Goal: Task Accomplishment & Management: Use online tool/utility

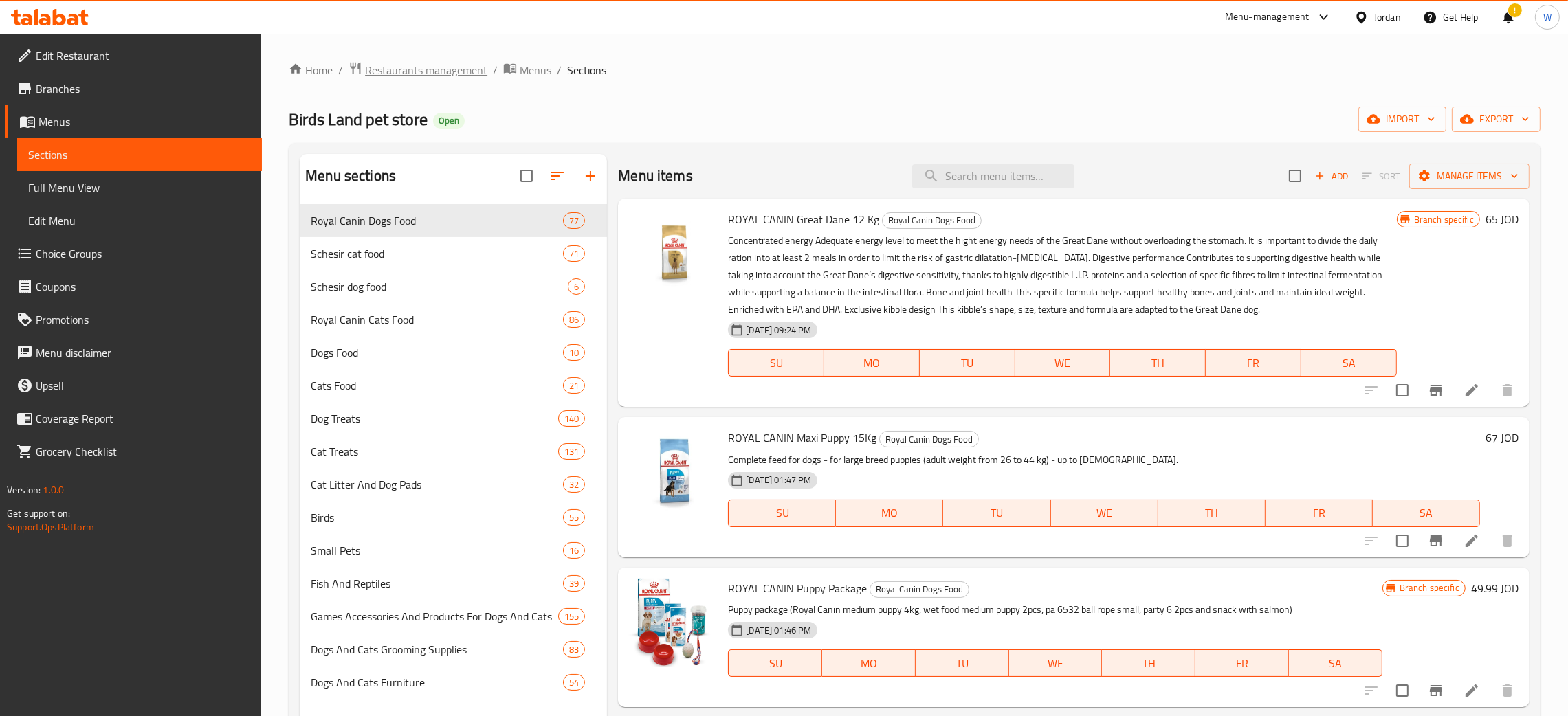
click at [439, 69] on span "Restaurants management" at bounding box center [426, 70] width 123 height 16
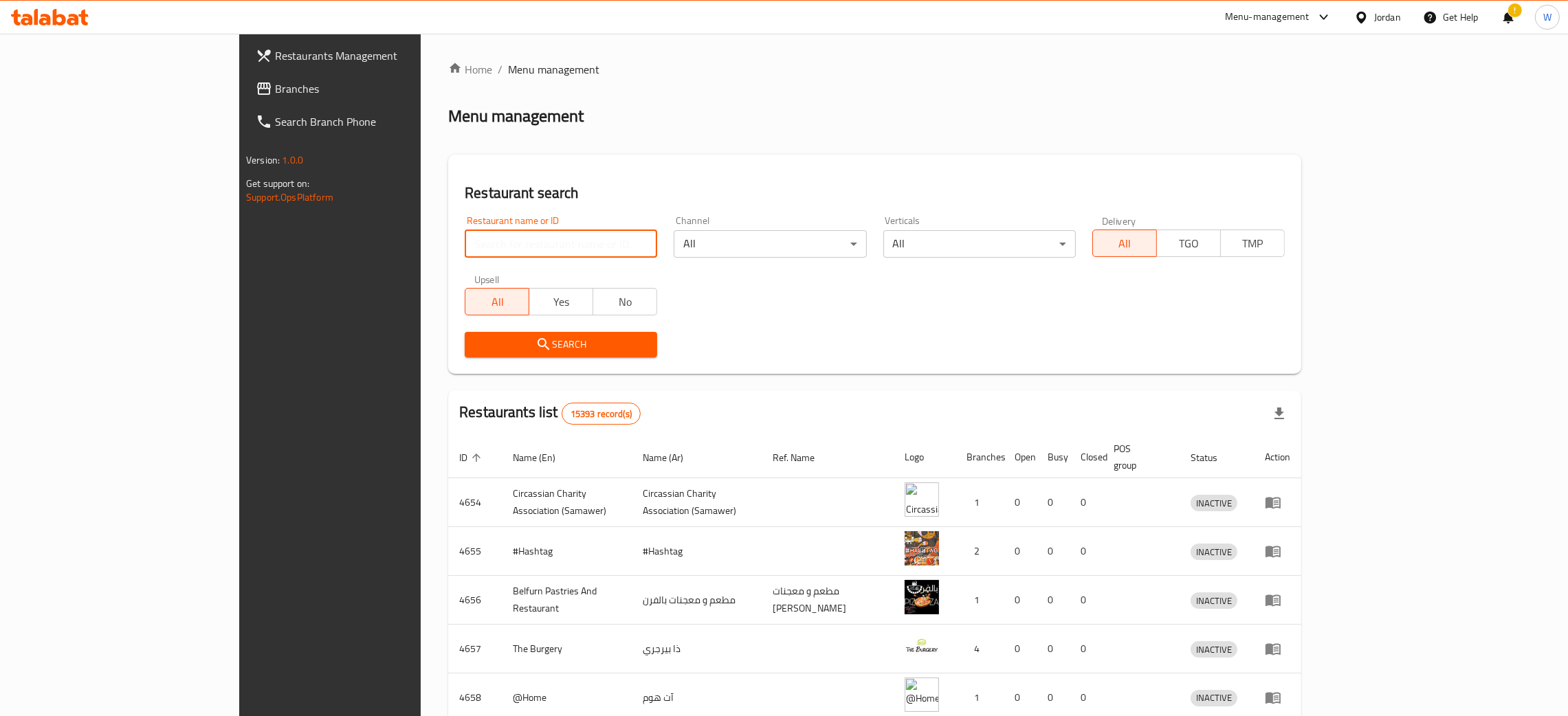
drag, startPoint x: 491, startPoint y: 245, endPoint x: 503, endPoint y: 256, distance: 16.3
click at [491, 245] on input "search" at bounding box center [561, 244] width 193 height 27
type input "Octopus for pets"
click at [465, 332] on button "Search" at bounding box center [561, 345] width 193 height 26
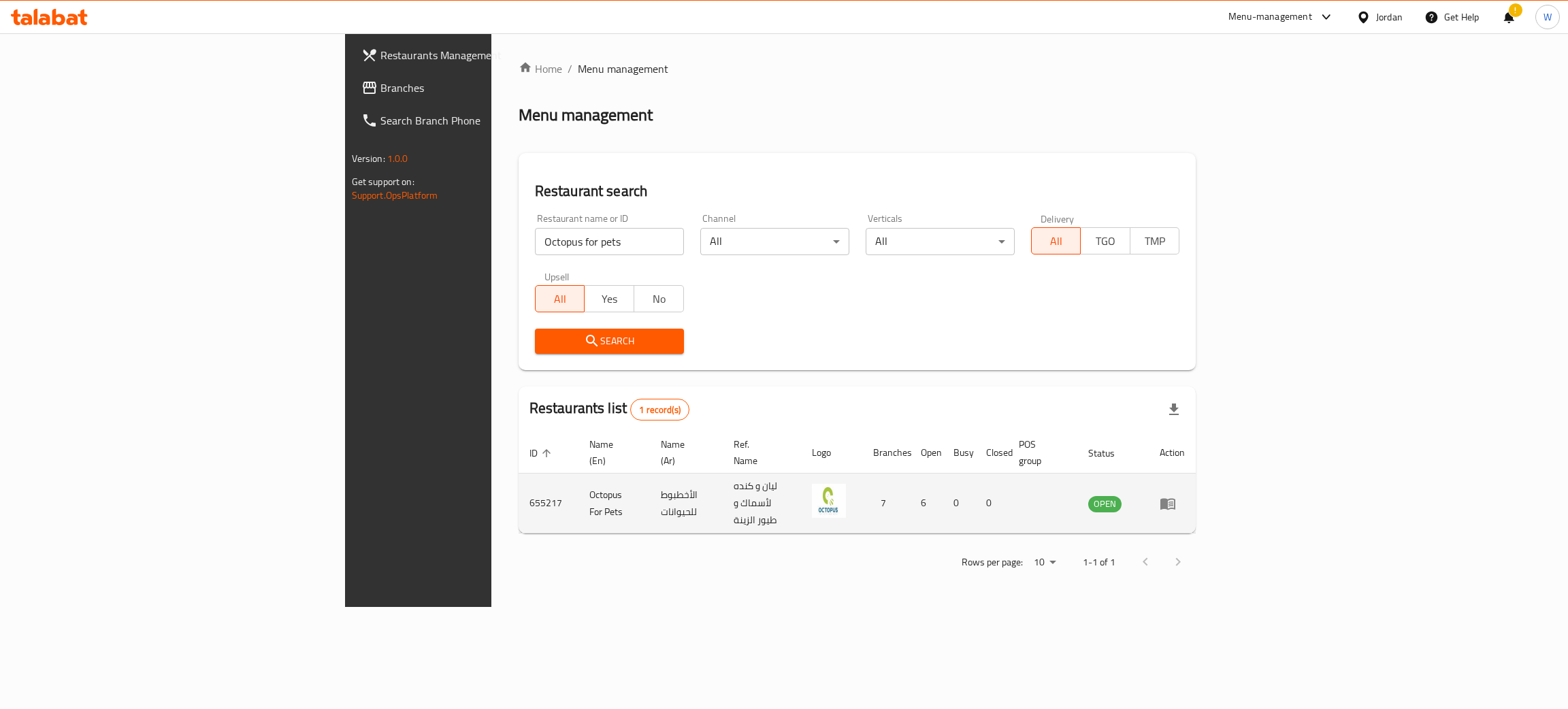
click at [1173, 501] on icon "enhanced table" at bounding box center [1171, 504] width 5 height 6
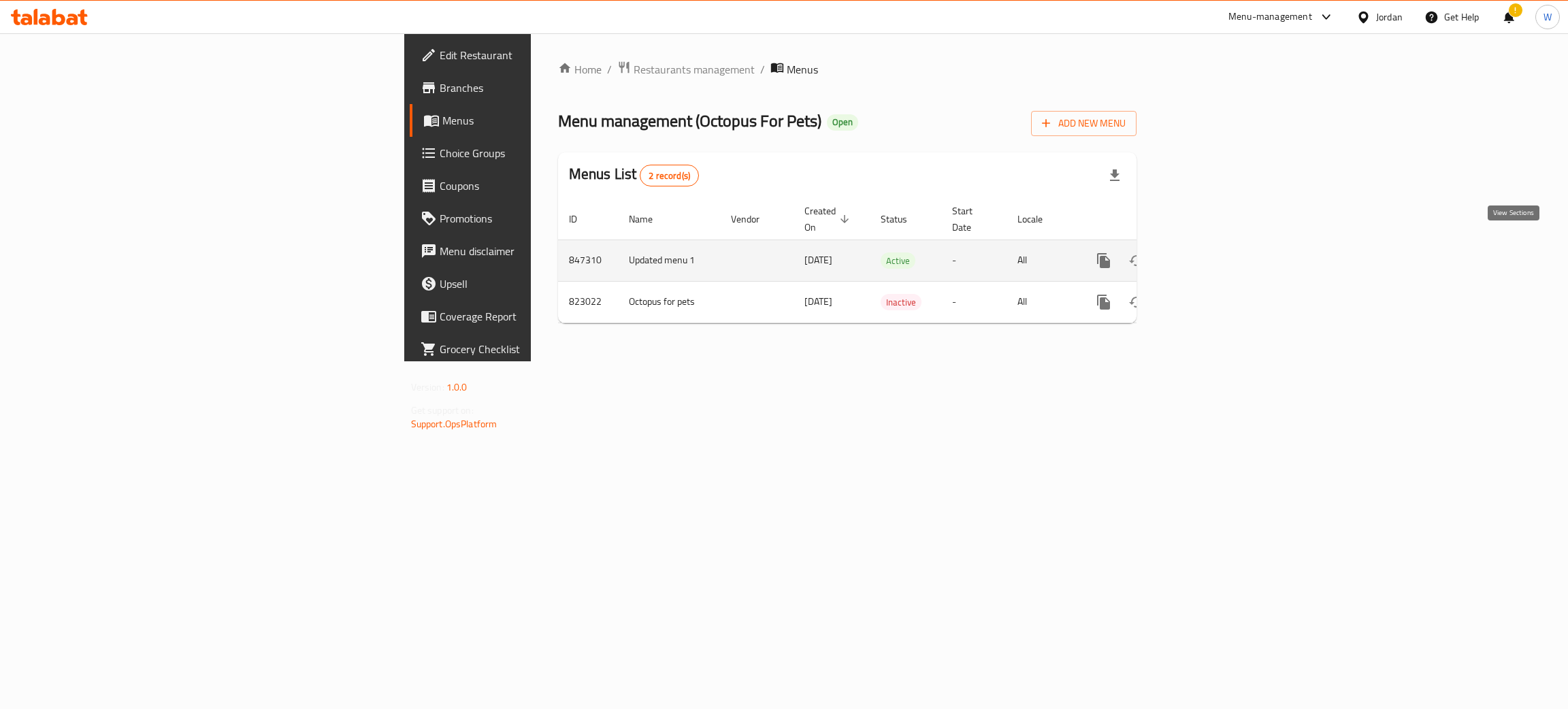
click at [1208, 255] on icon "enhanced table" at bounding box center [1201, 260] width 12 height 12
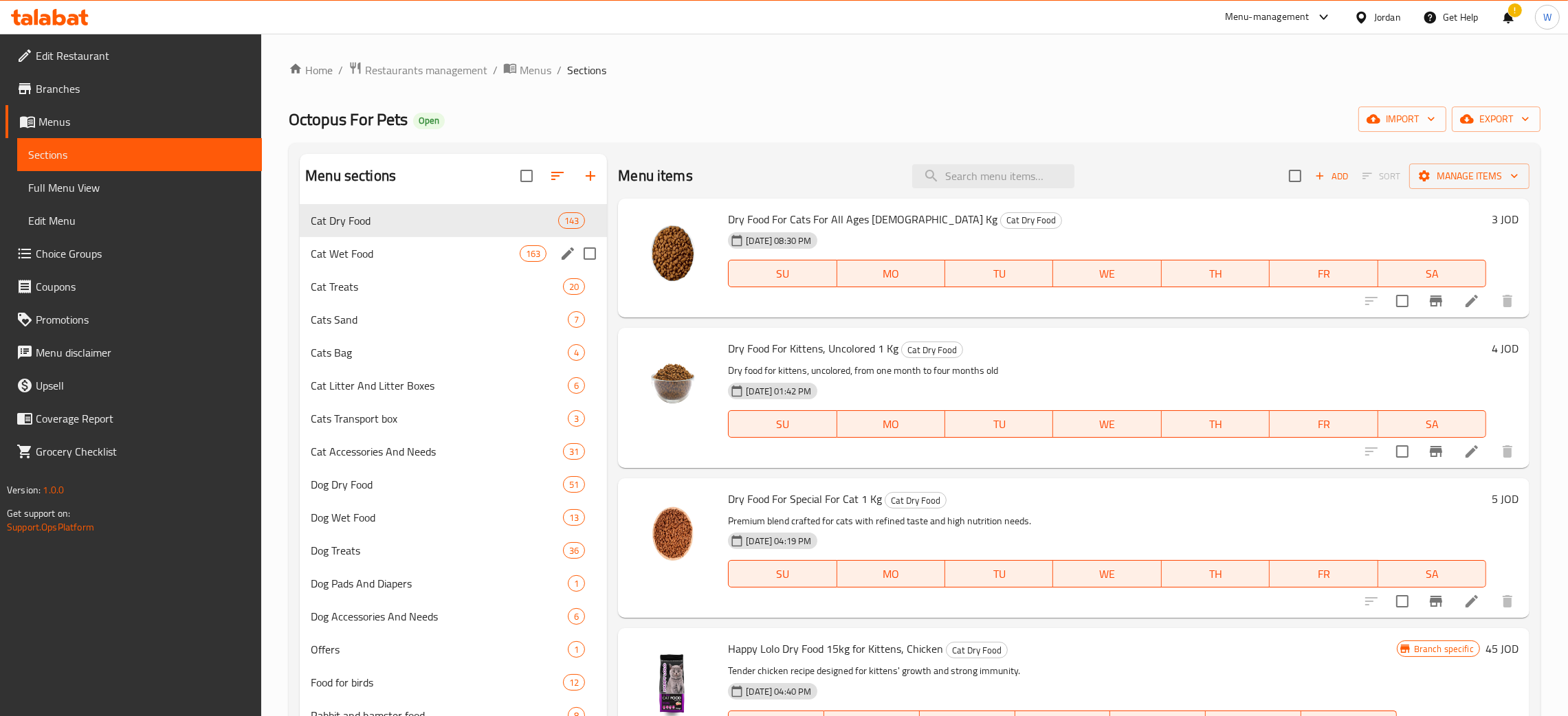
click at [481, 258] on span "Cat Wet Food" at bounding box center [415, 253] width 209 height 16
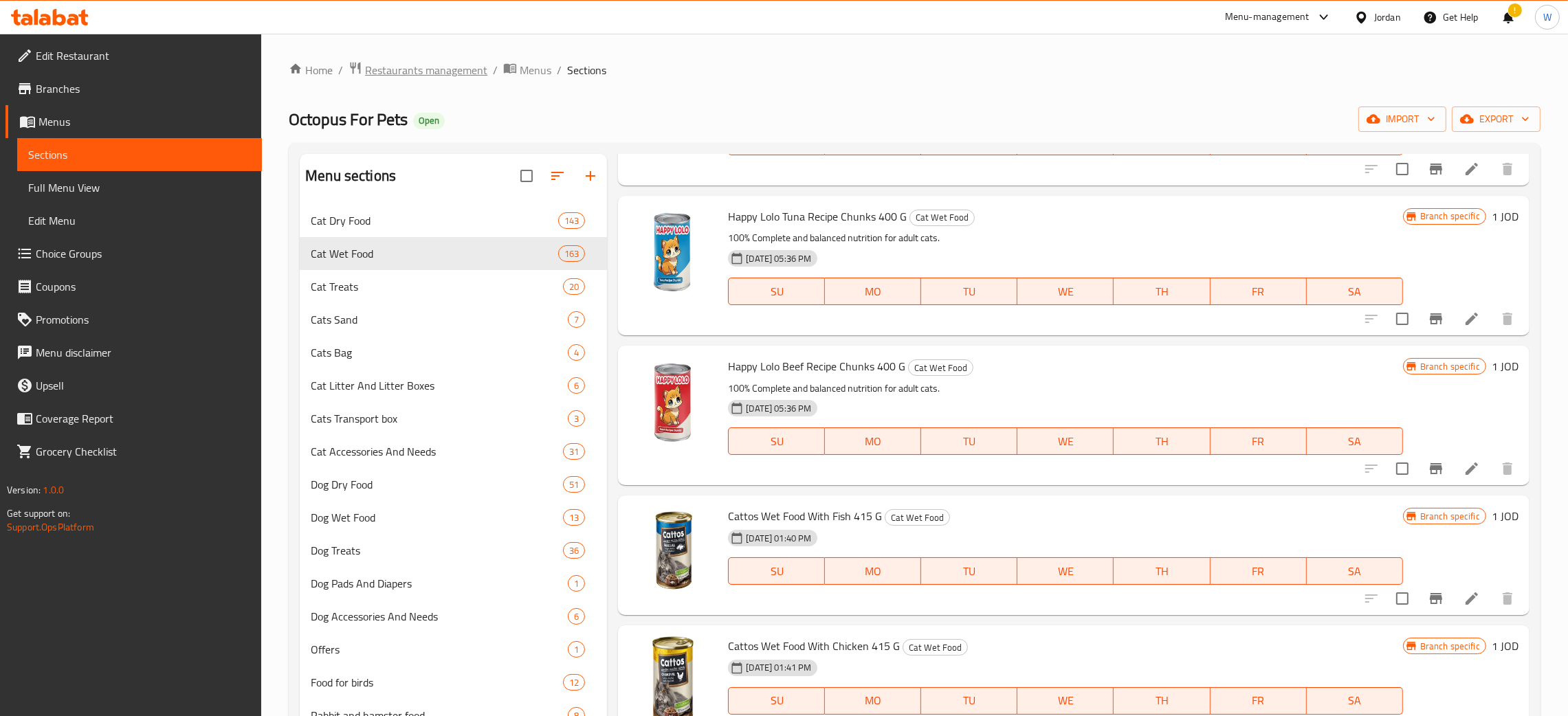
click at [467, 62] on span "Restaurants management" at bounding box center [426, 70] width 123 height 16
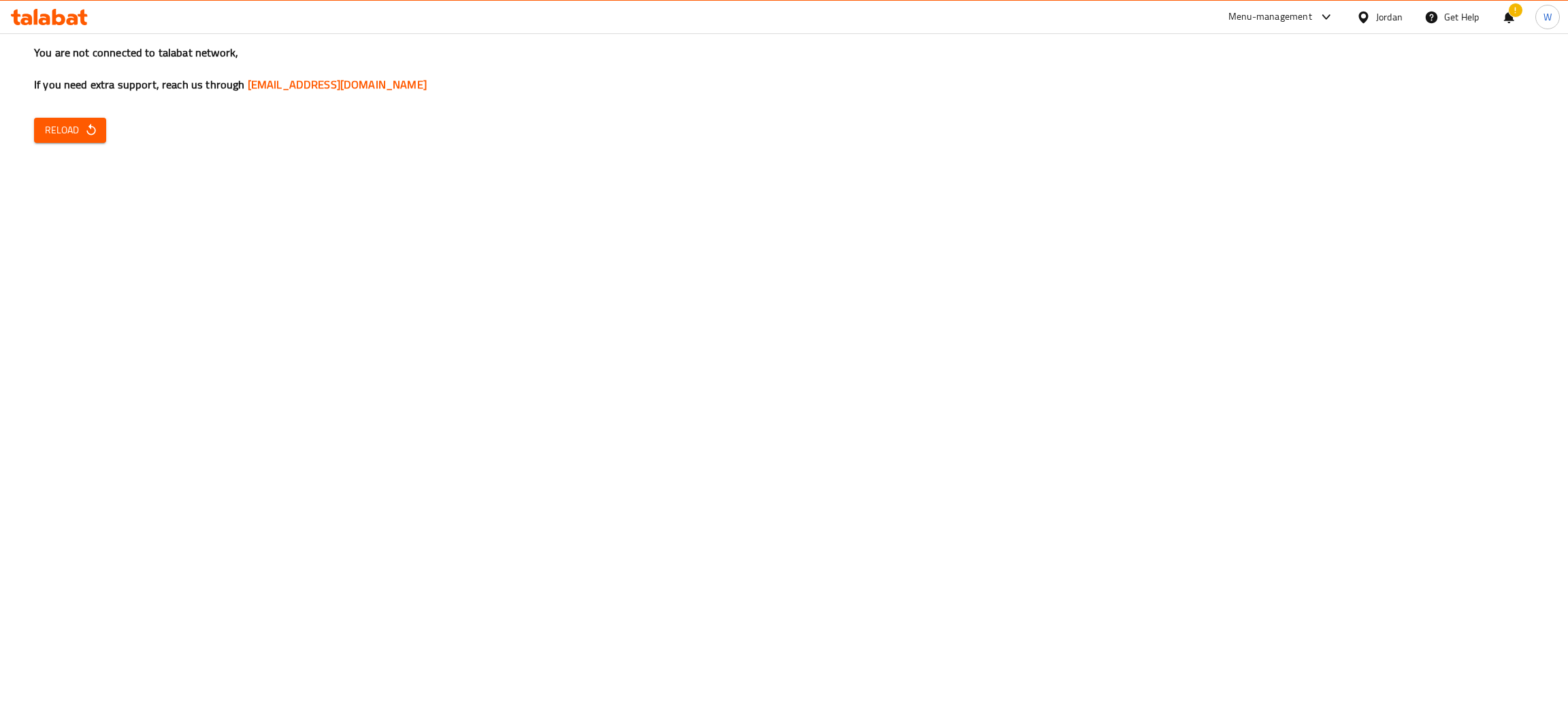
click at [83, 139] on button "Reload" at bounding box center [70, 130] width 72 height 26
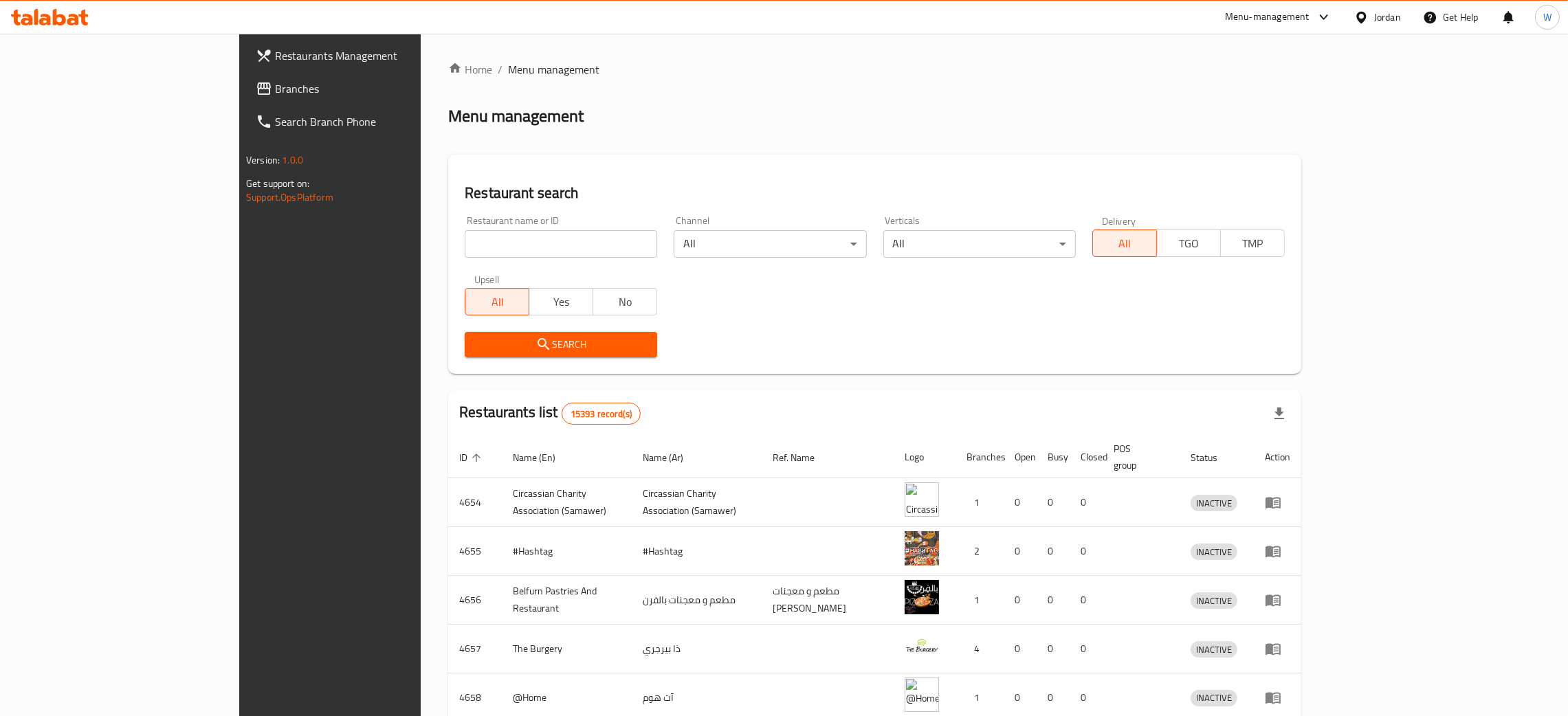
click at [465, 240] on input "search" at bounding box center [561, 244] width 193 height 27
click button "Search" at bounding box center [561, 345] width 193 height 26
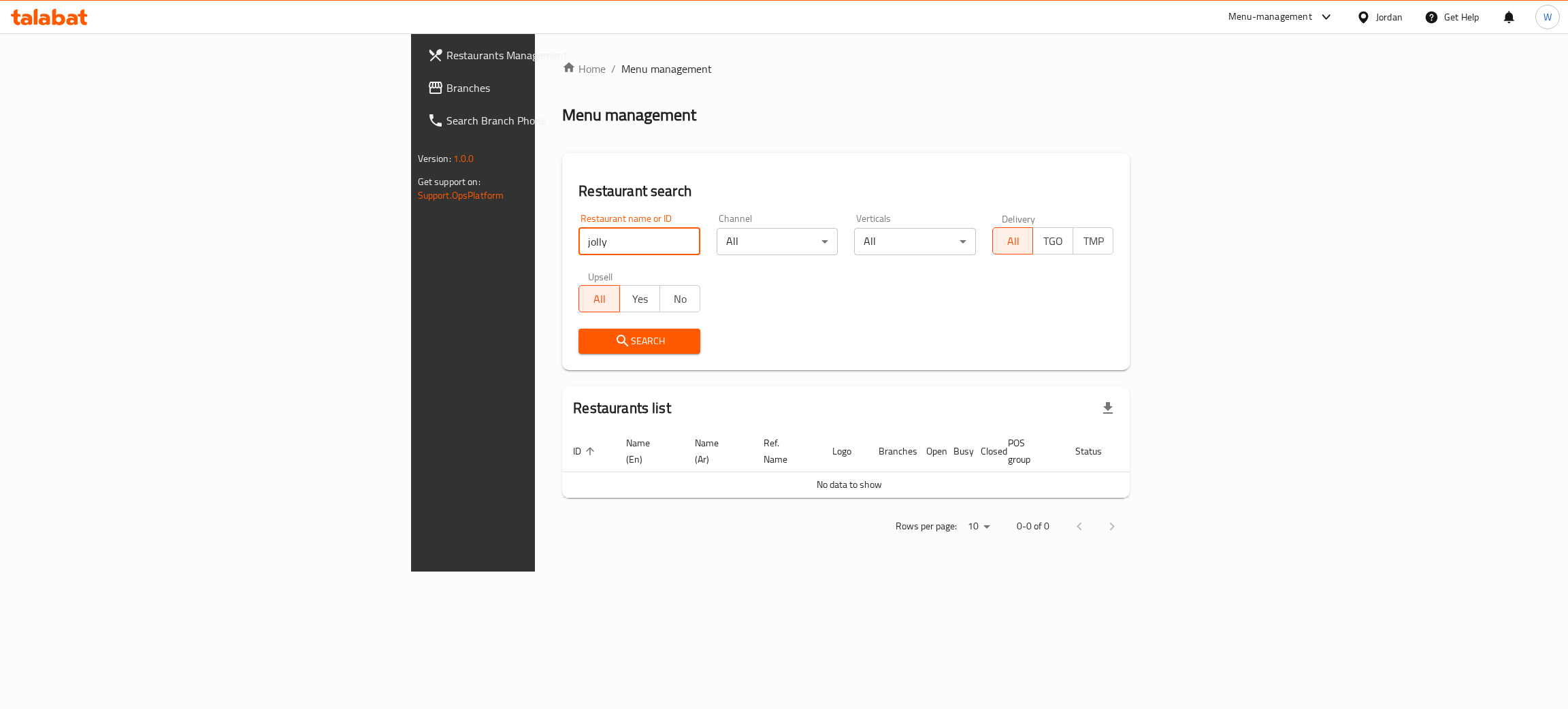
type input "jolly"
click button "Search" at bounding box center [639, 342] width 122 height 26
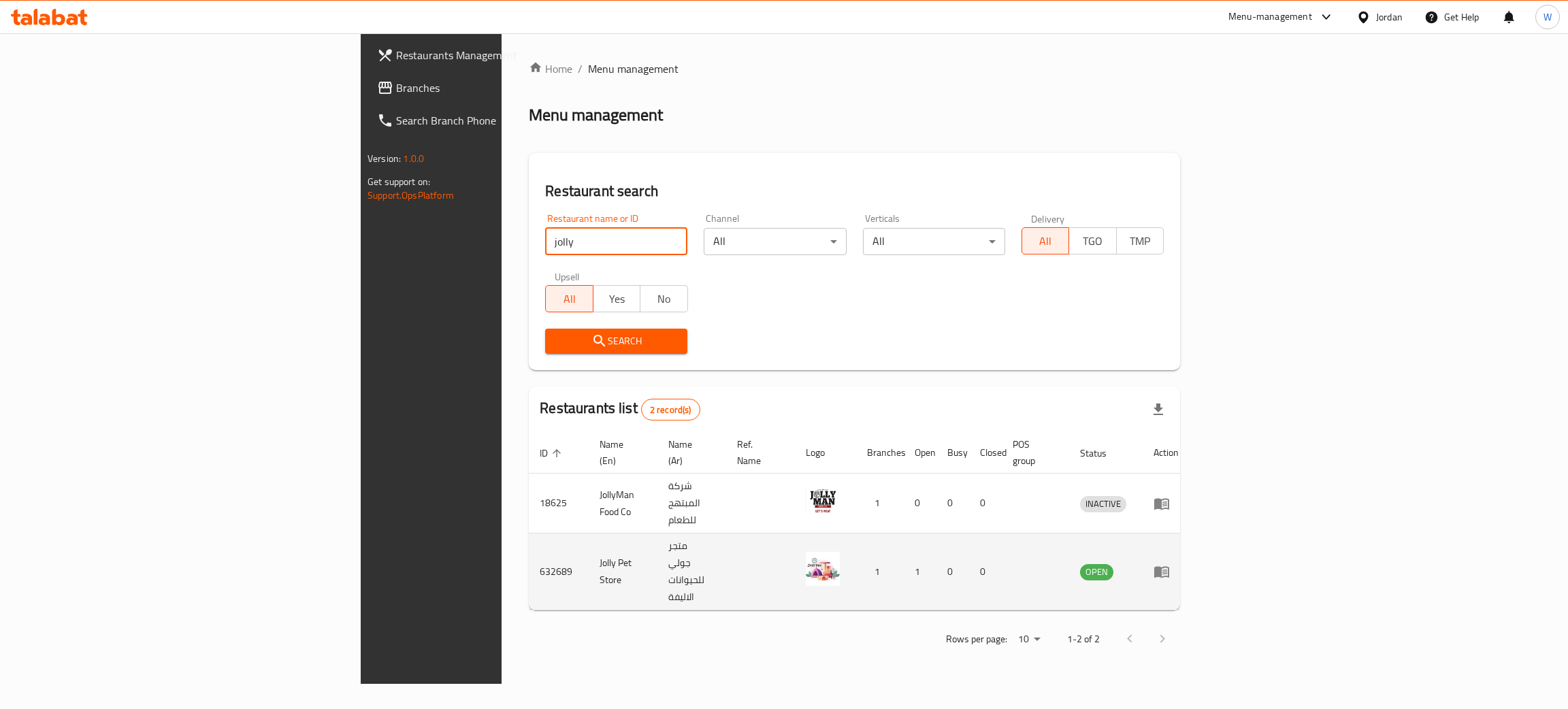
click at [1169, 567] on icon "enhanced table" at bounding box center [1161, 572] width 15 height 11
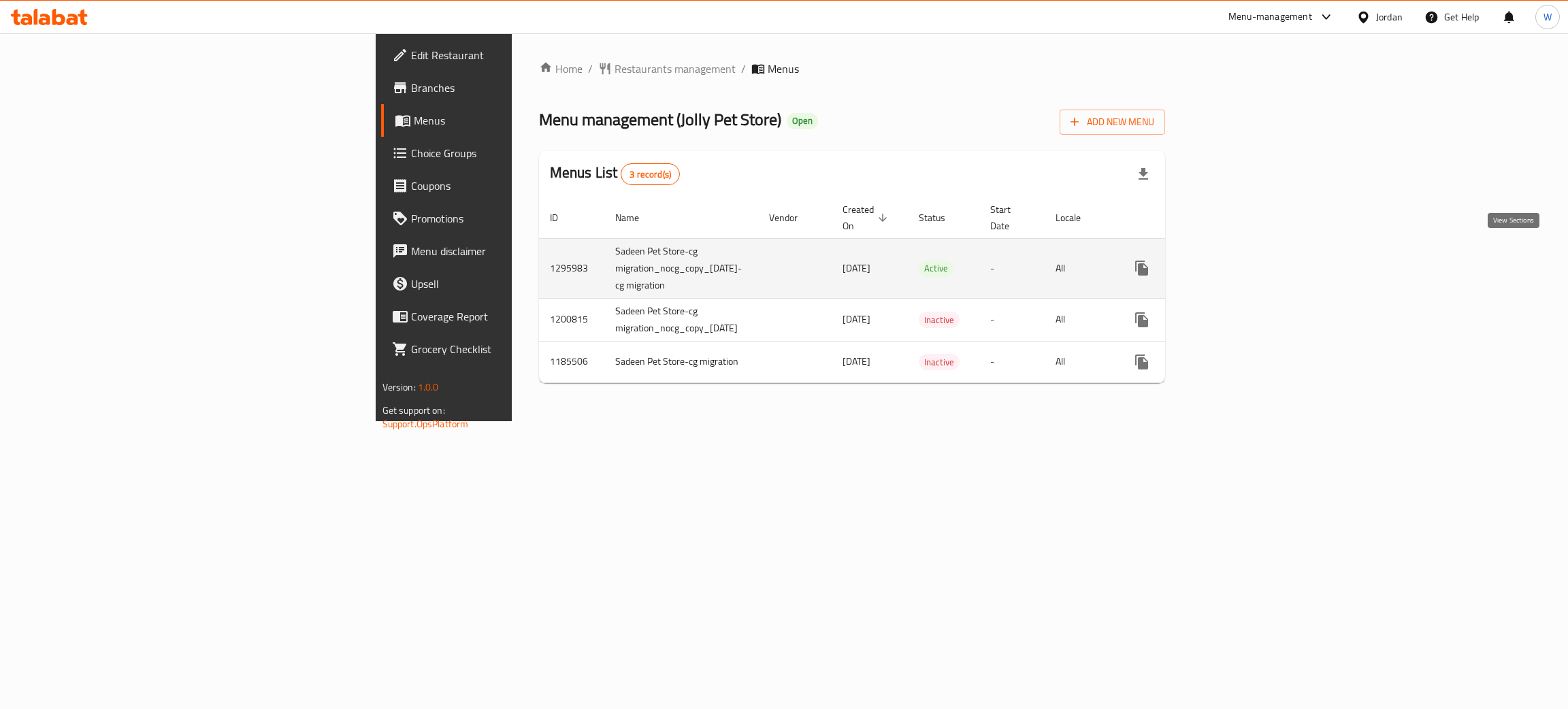
click at [1248, 259] on icon "enhanced table" at bounding box center [1240, 267] width 16 height 16
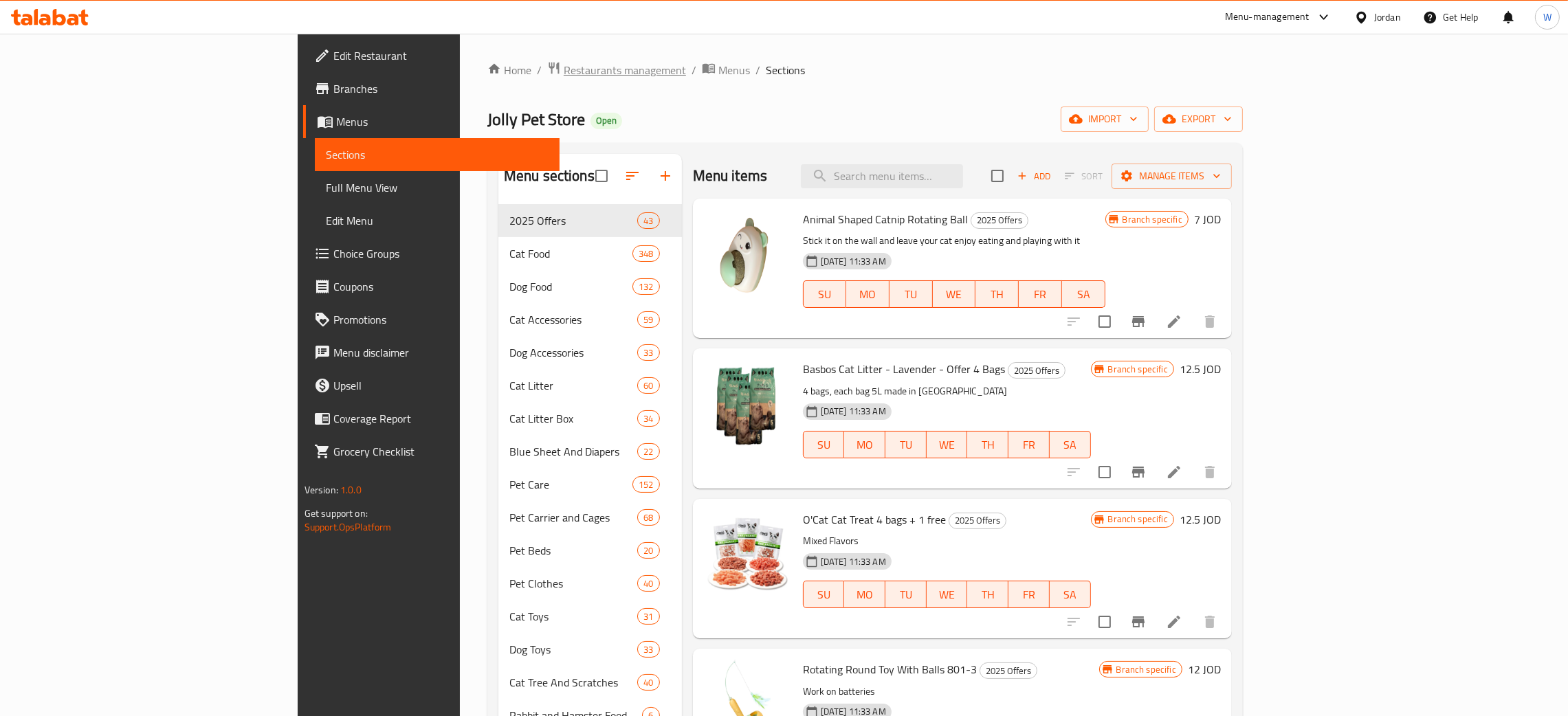
click at [564, 65] on span "Restaurants management" at bounding box center [625, 70] width 123 height 16
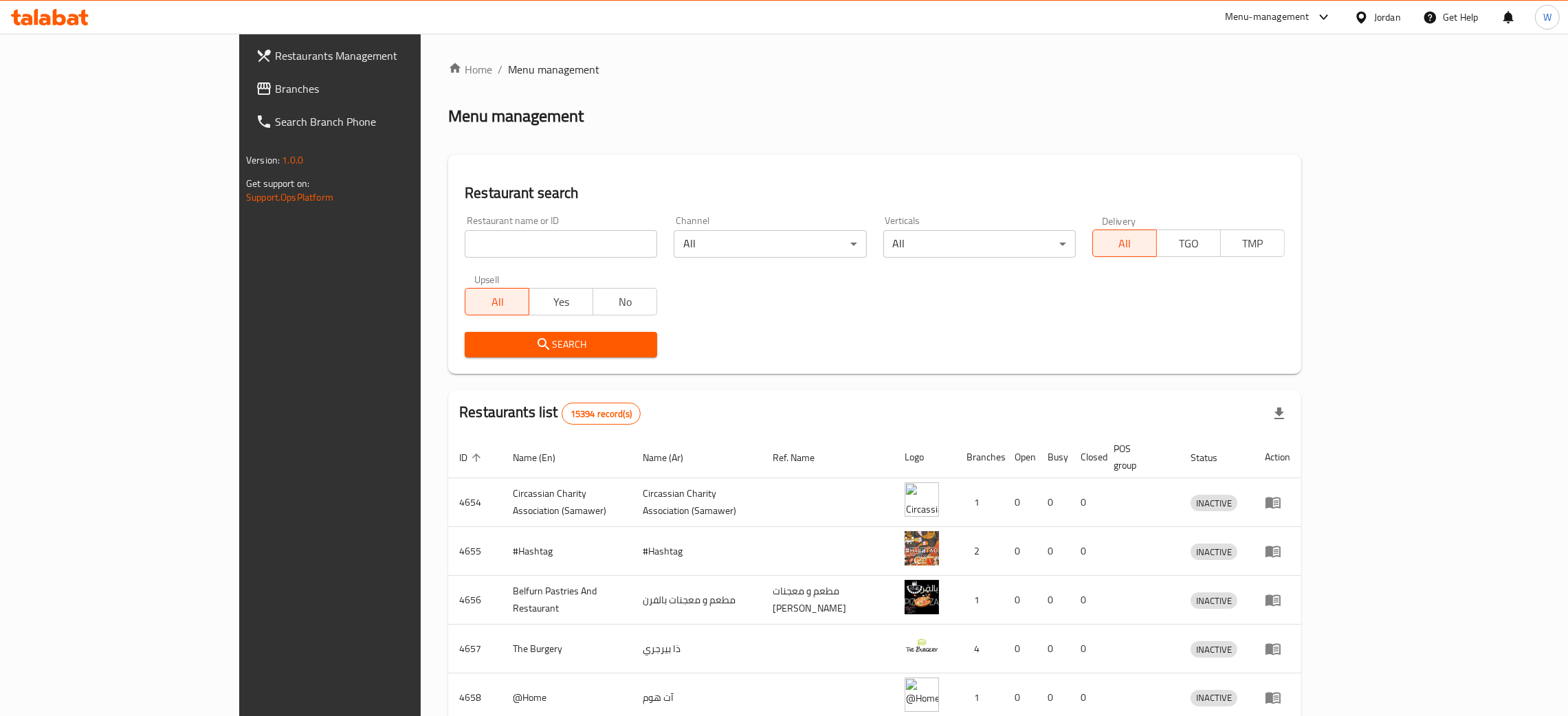
click at [502, 248] on input "search" at bounding box center [561, 244] width 193 height 27
click button "Search" at bounding box center [561, 345] width 193 height 26
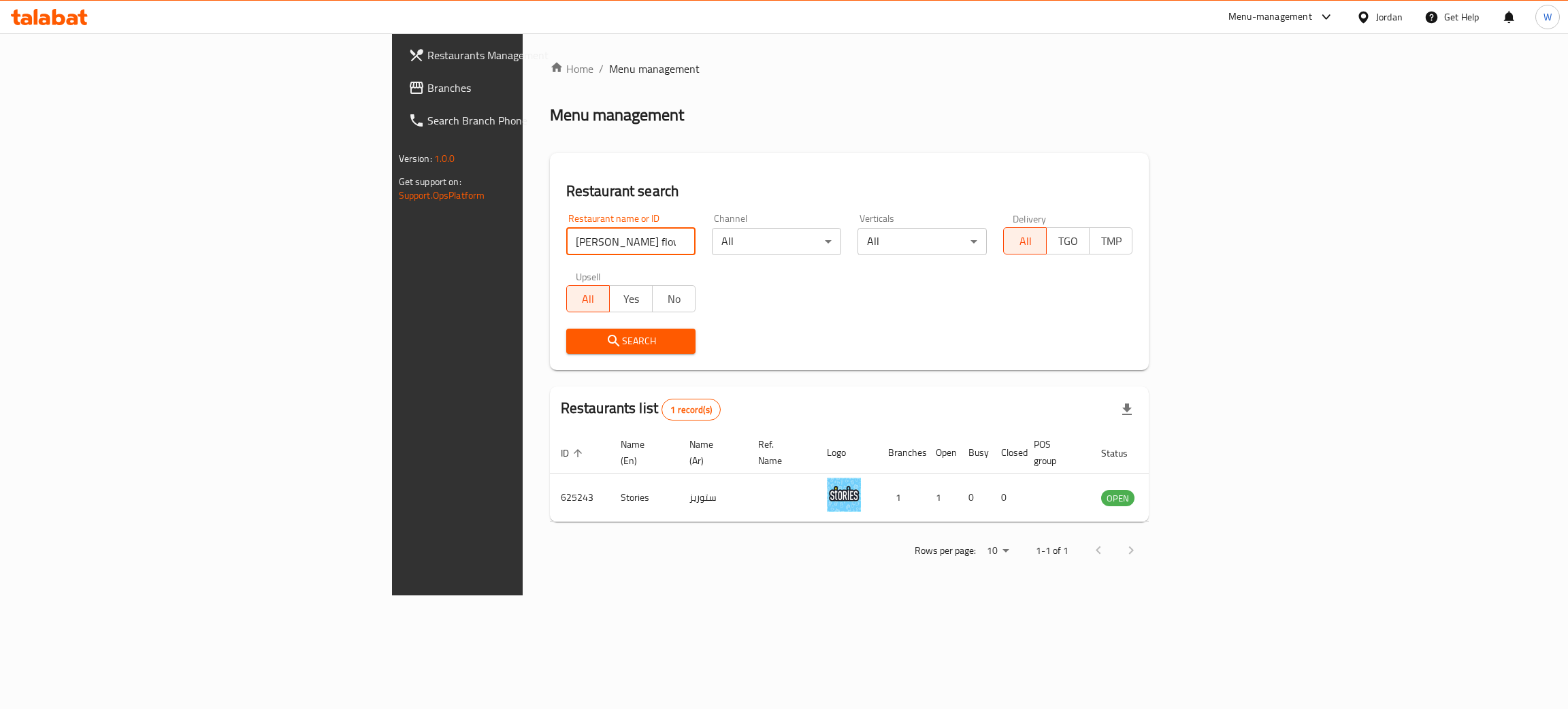
click button "Search" at bounding box center [631, 342] width 129 height 26
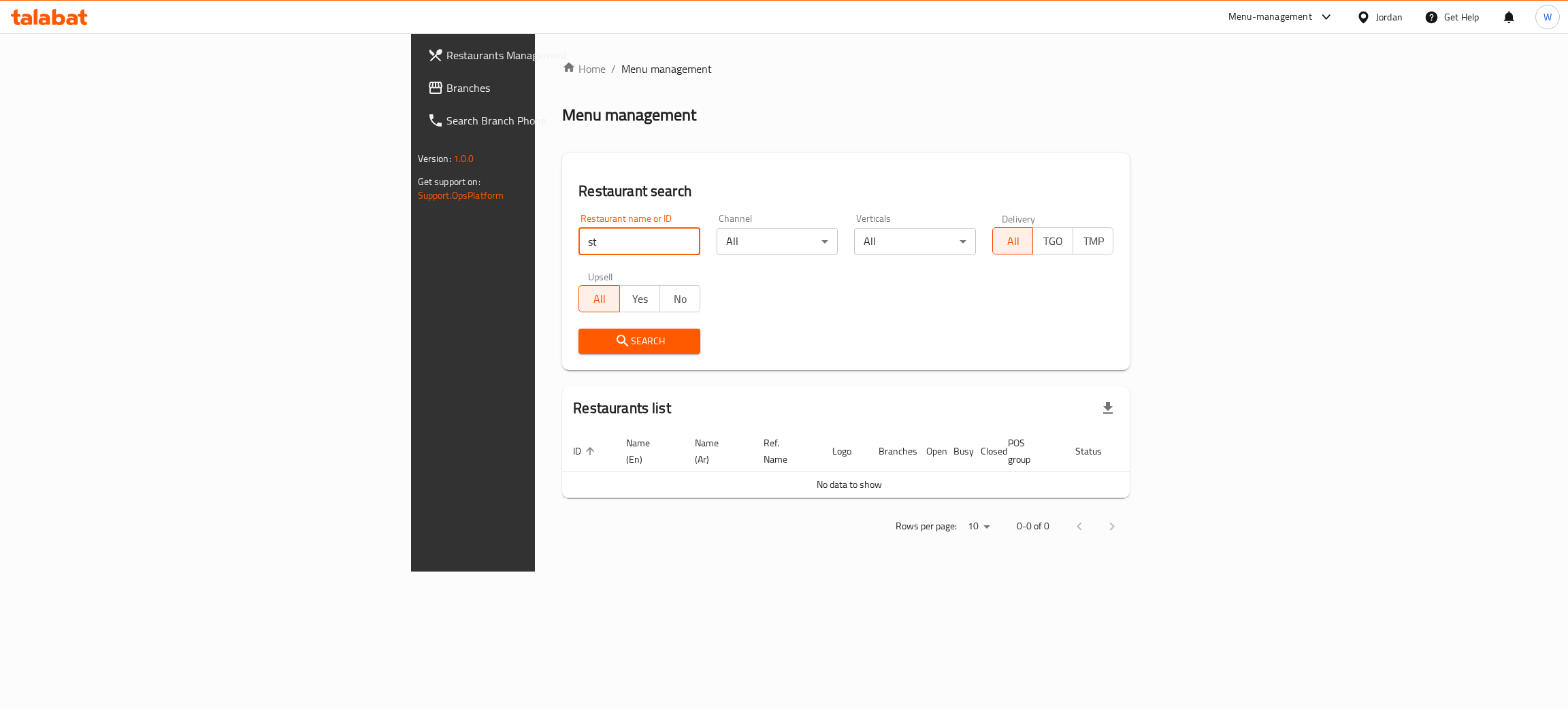
type input "s"
click button "Search" at bounding box center [639, 342] width 122 height 26
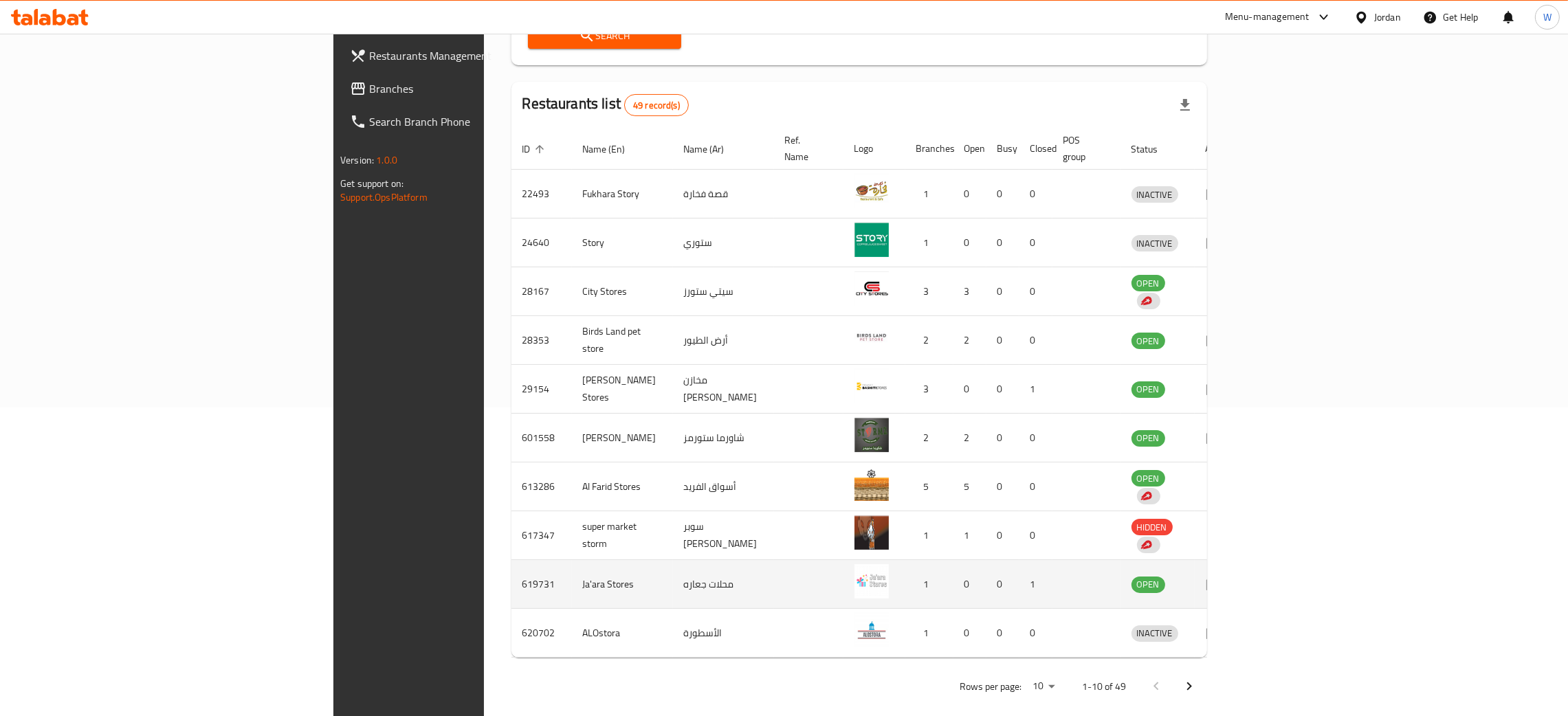
scroll to position [311, 0]
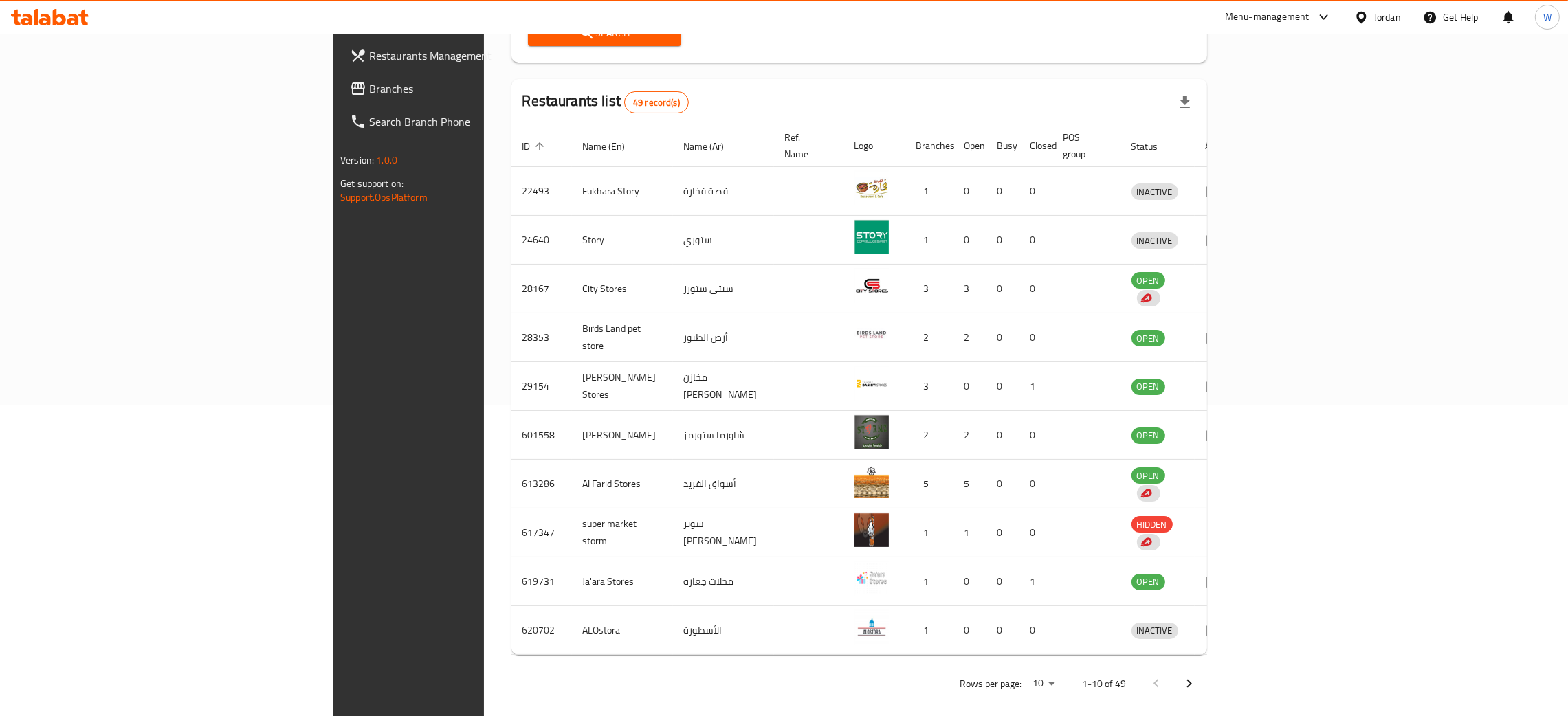
click at [1197, 676] on icon "Next page" at bounding box center [1189, 684] width 16 height 16
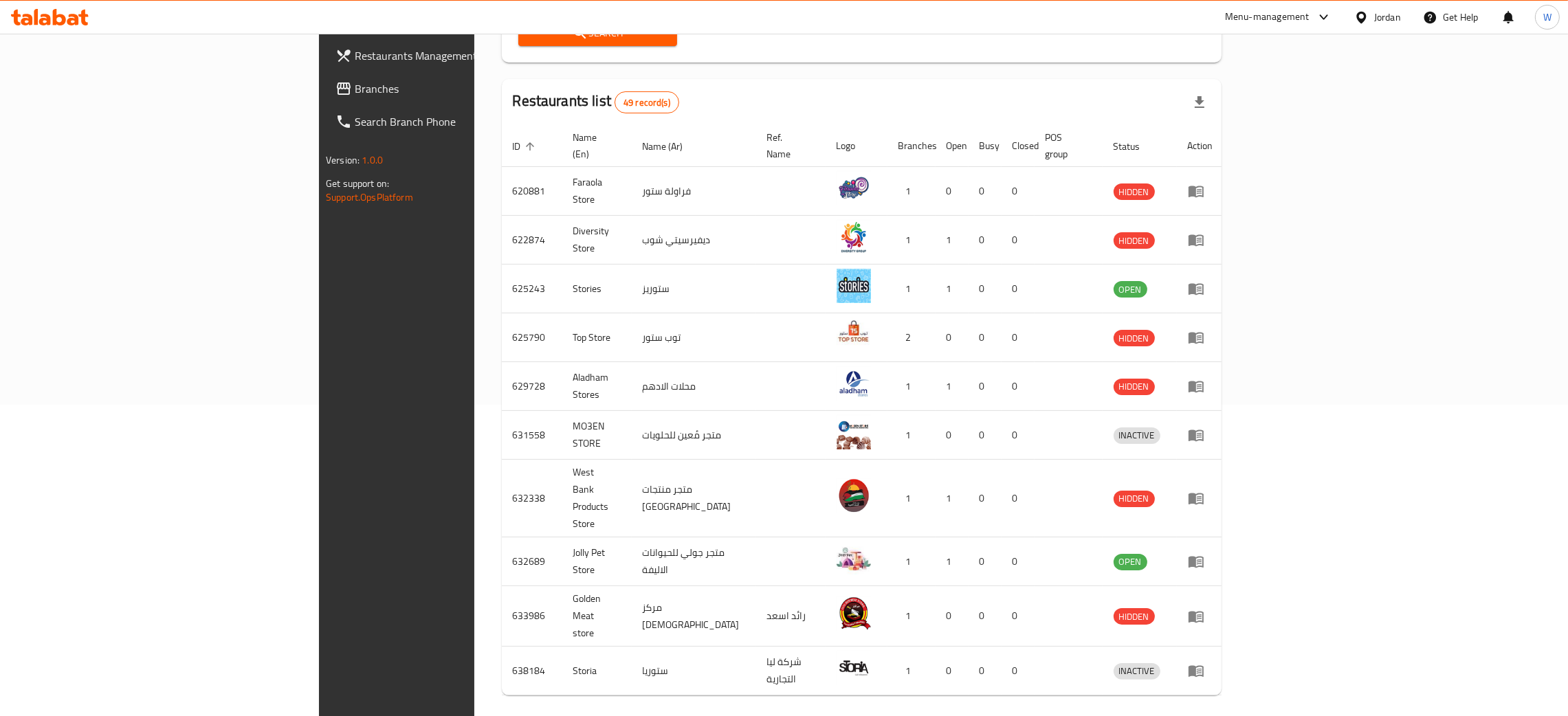
click at [1211, 715] on icon "Next page" at bounding box center [1203, 724] width 16 height 16
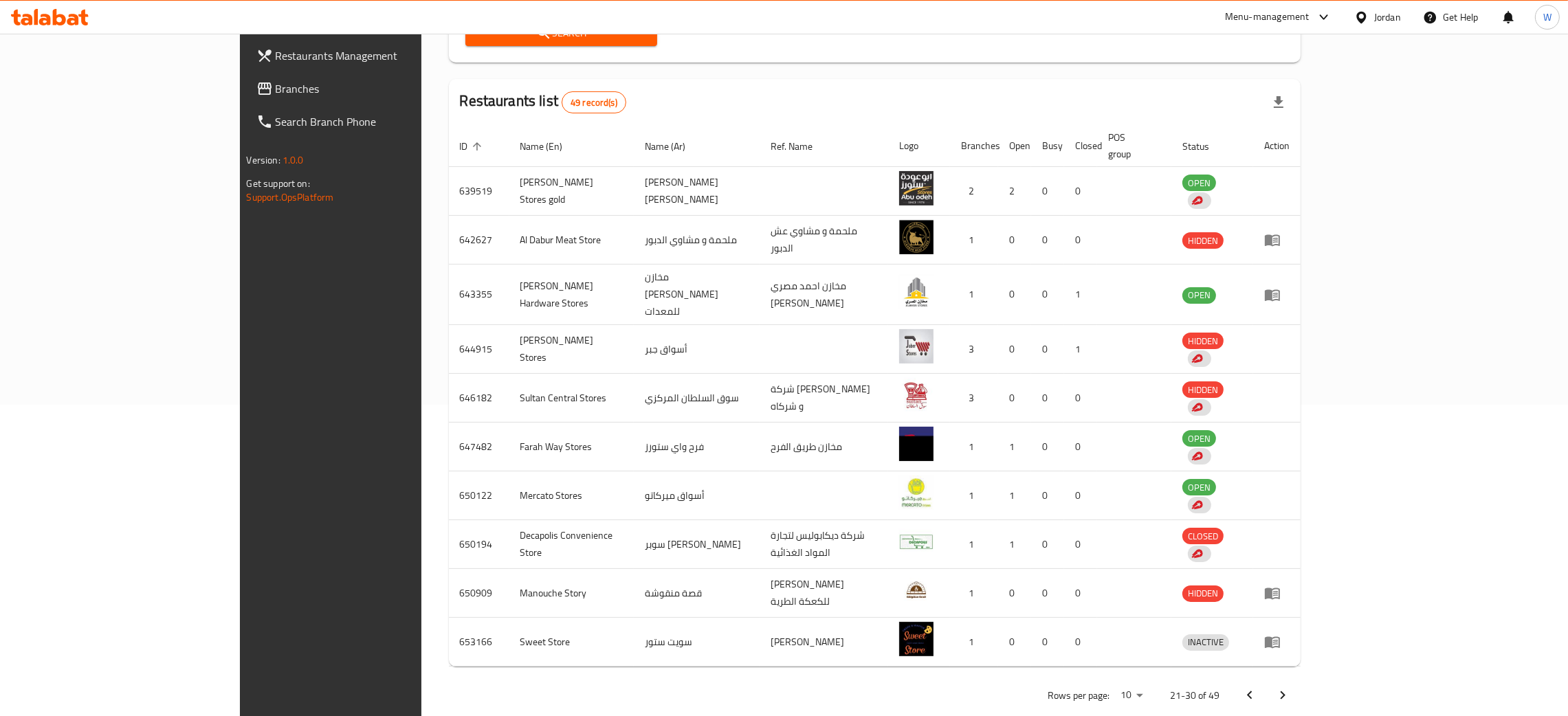
click at [1291, 687] on icon "Next page" at bounding box center [1282, 695] width 16 height 16
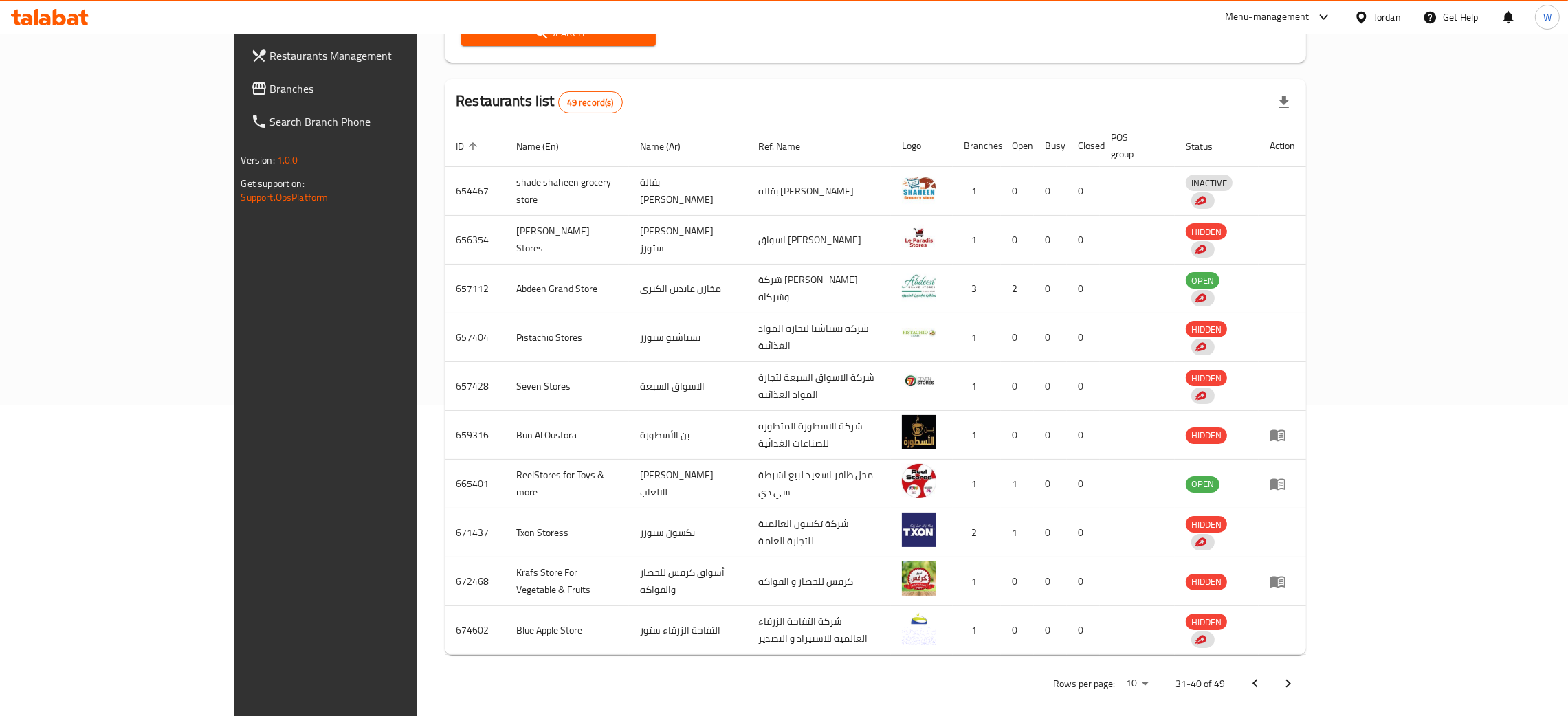
click at [1304, 667] on button "Next page" at bounding box center [1287, 683] width 33 height 33
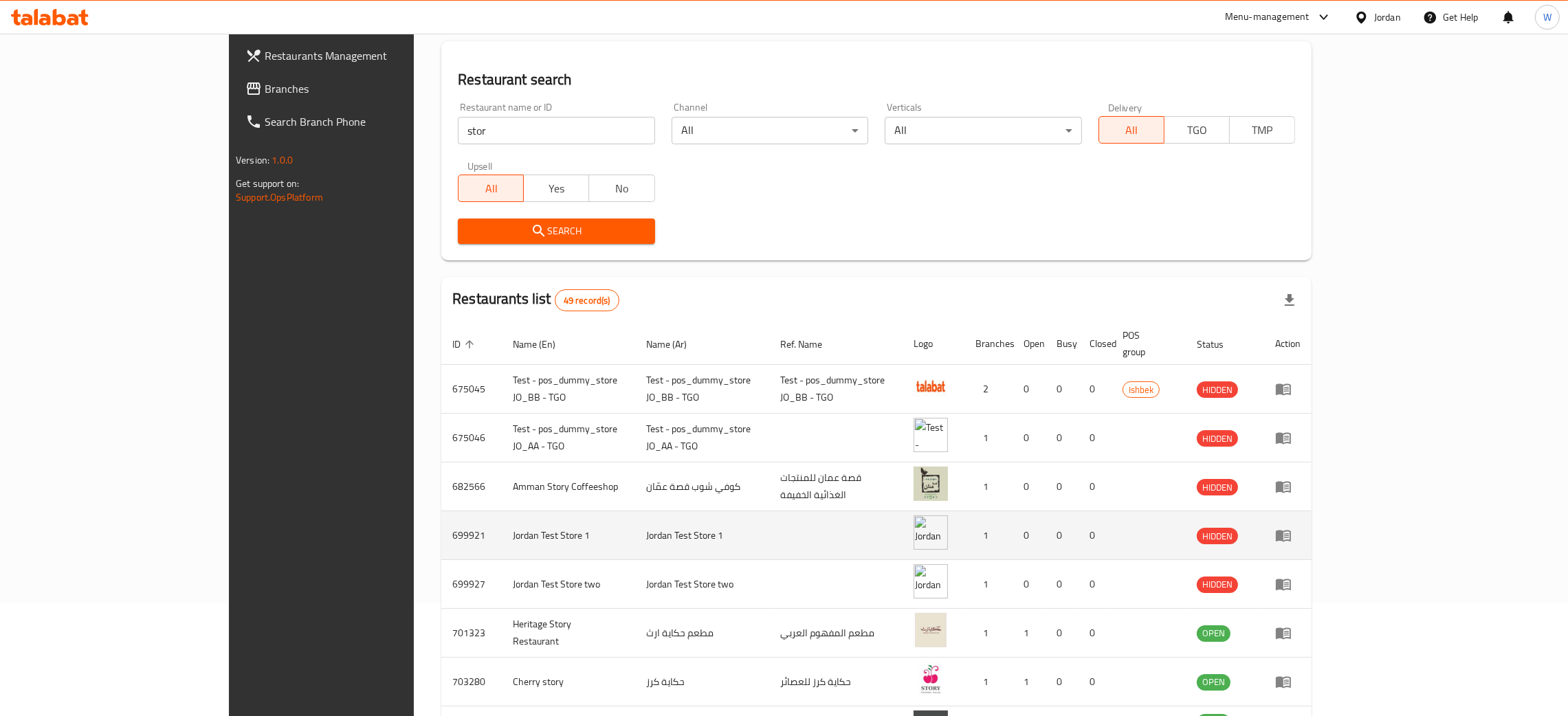
scroll to position [0, 0]
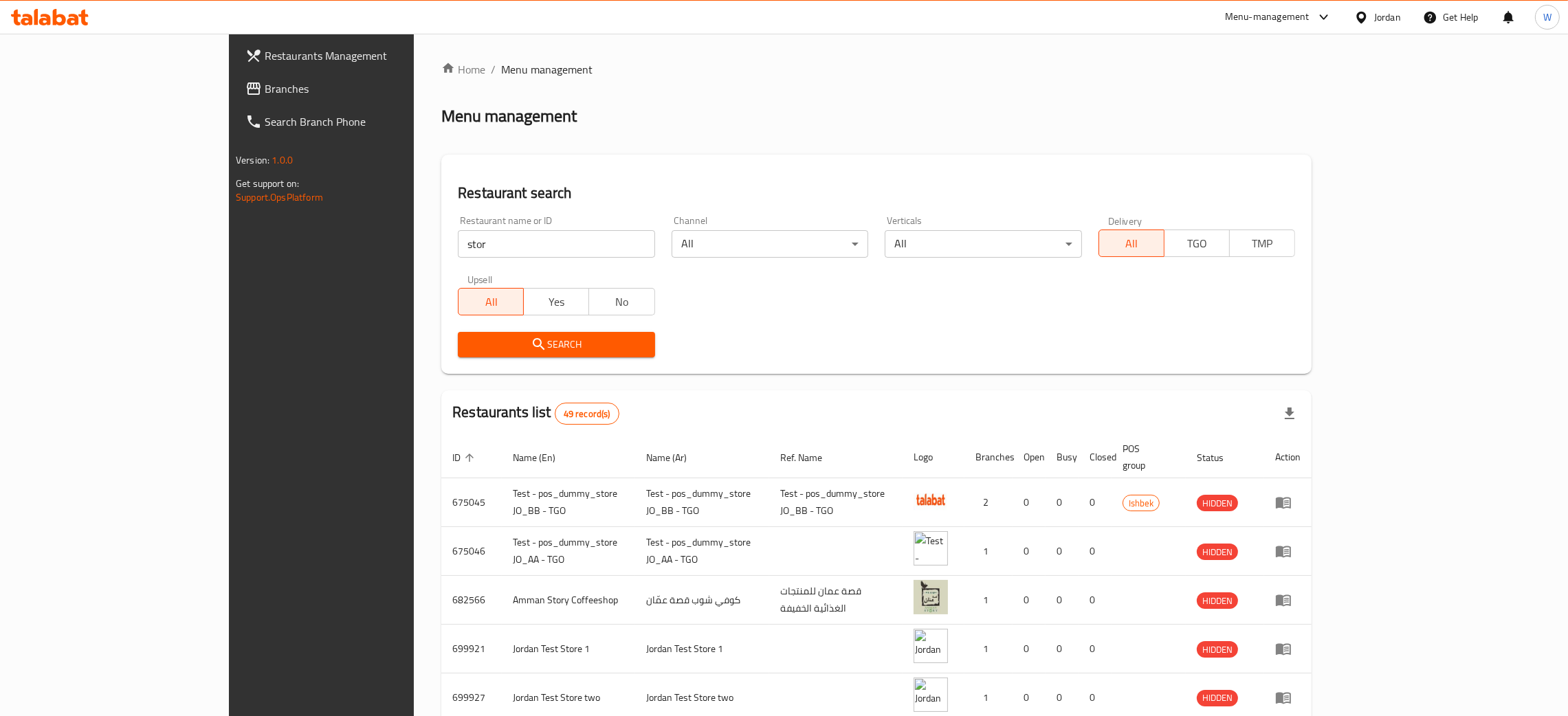
drag, startPoint x: 179, startPoint y: 258, endPoint x: 0, endPoint y: 248, distance: 179.3
click at [229, 248] on div "Restaurants Management Branches Search Branch Phone Version: 1.0.0 Get support …" at bounding box center [784, 513] width 1110 height 958
drag, startPoint x: 302, startPoint y: 249, endPoint x: 215, endPoint y: 247, distance: 87.0
click at [229, 247] on div "Restaurants Management Branches Search Branch Phone Version: 1.0.0 Get support …" at bounding box center [784, 513] width 1110 height 958
paste input "Sortie Flowers & chocolate, Al Hikmah"
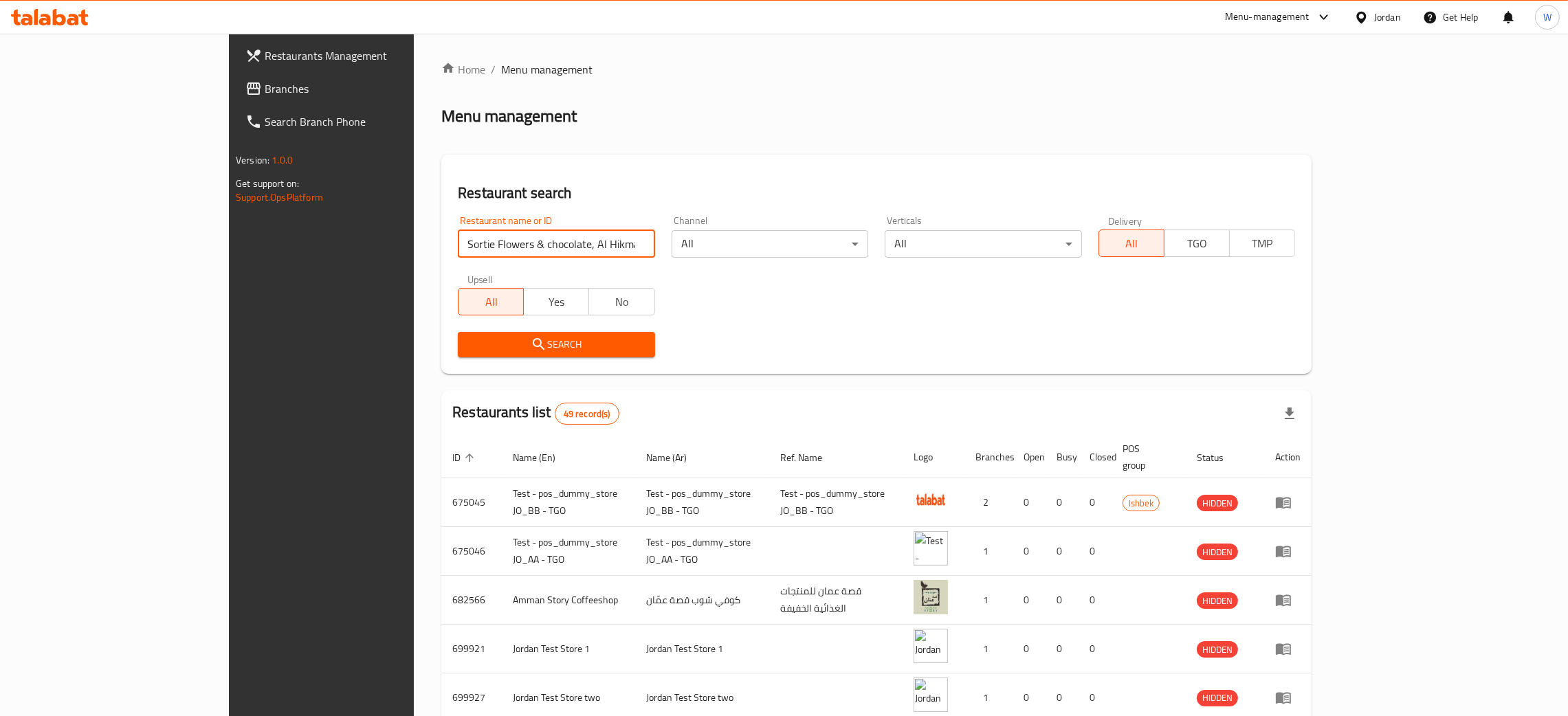
type input "Sortie Flowers & chocolate, Al Hikmah"
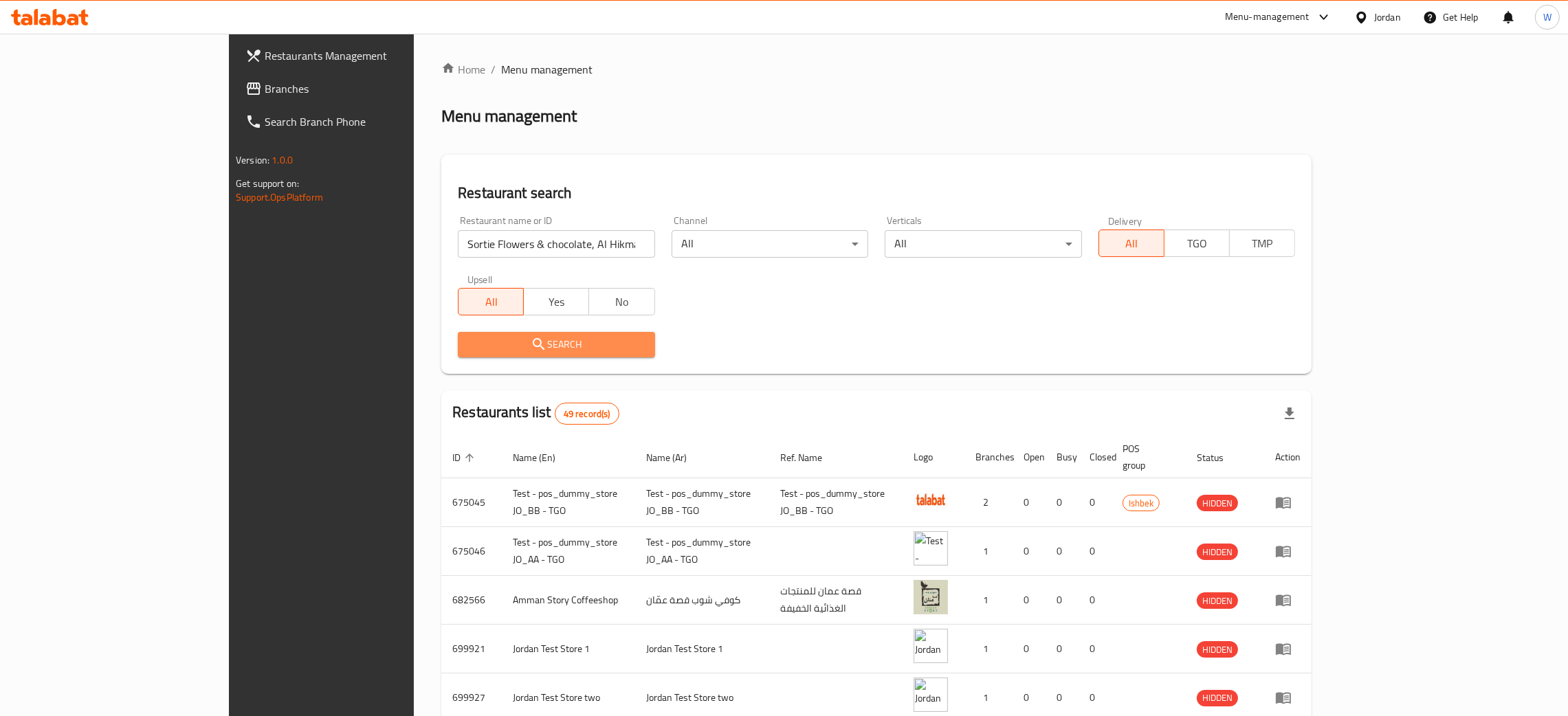
click at [469, 343] on span "Search" at bounding box center [556, 344] width 174 height 17
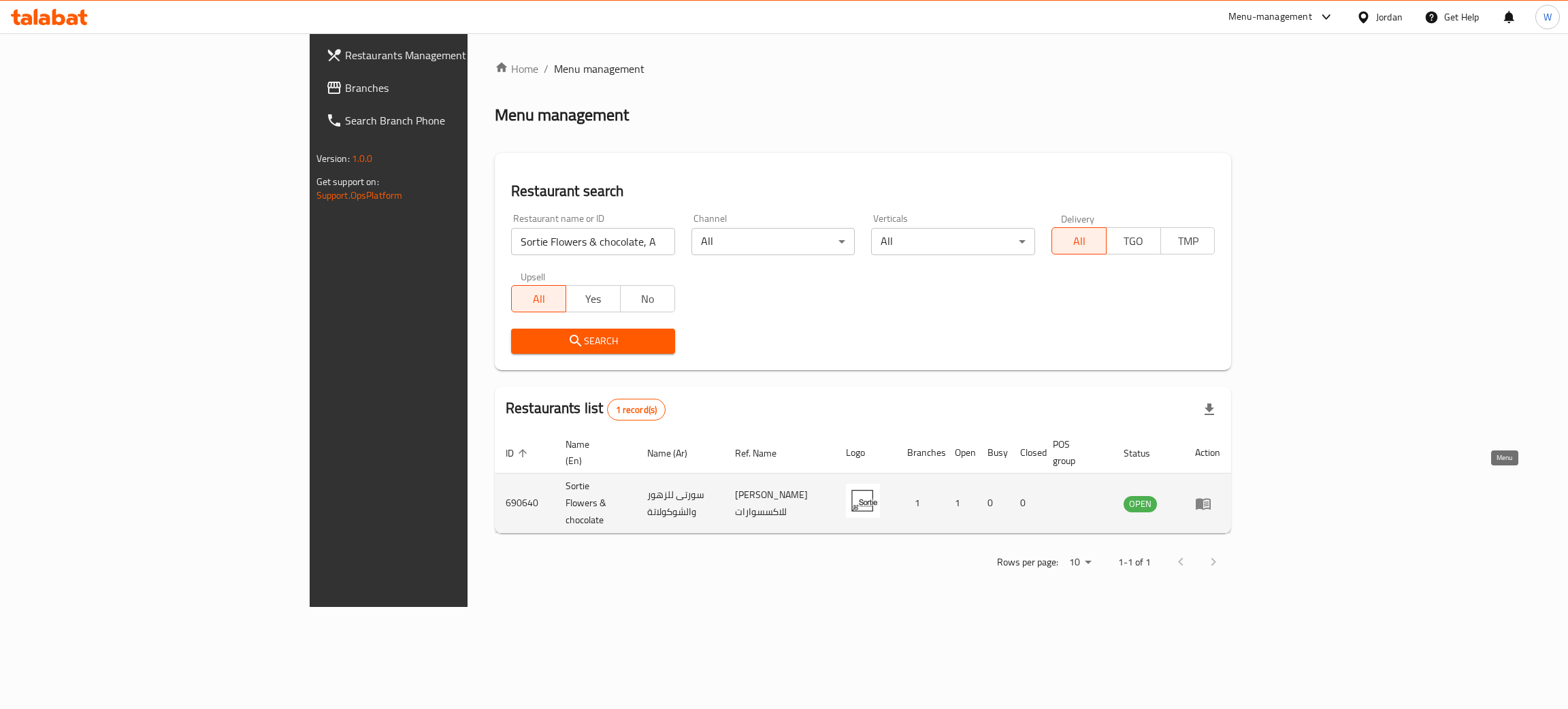
click at [1211, 498] on icon "enhanced table" at bounding box center [1203, 504] width 15 height 11
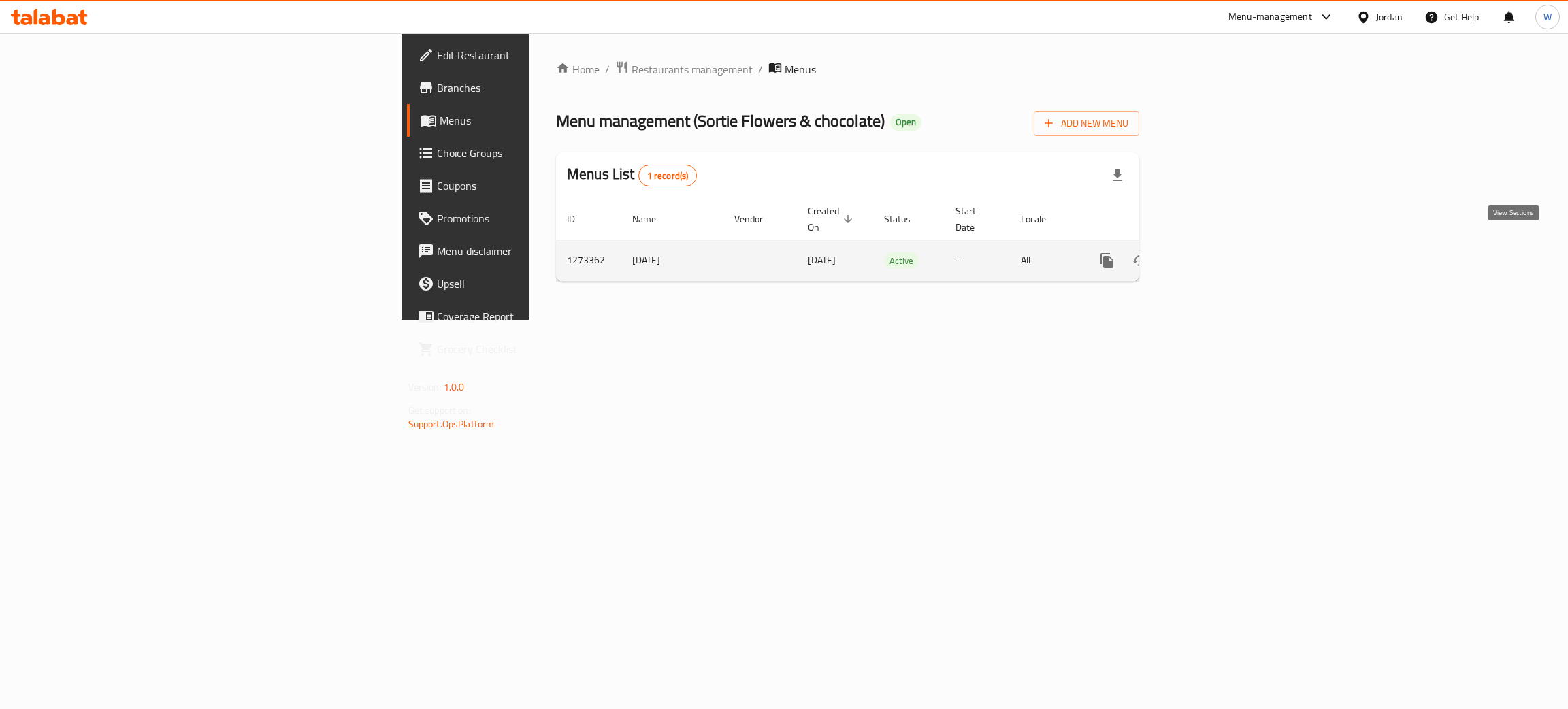
click at [1221, 247] on link "enhanced table" at bounding box center [1205, 260] width 33 height 33
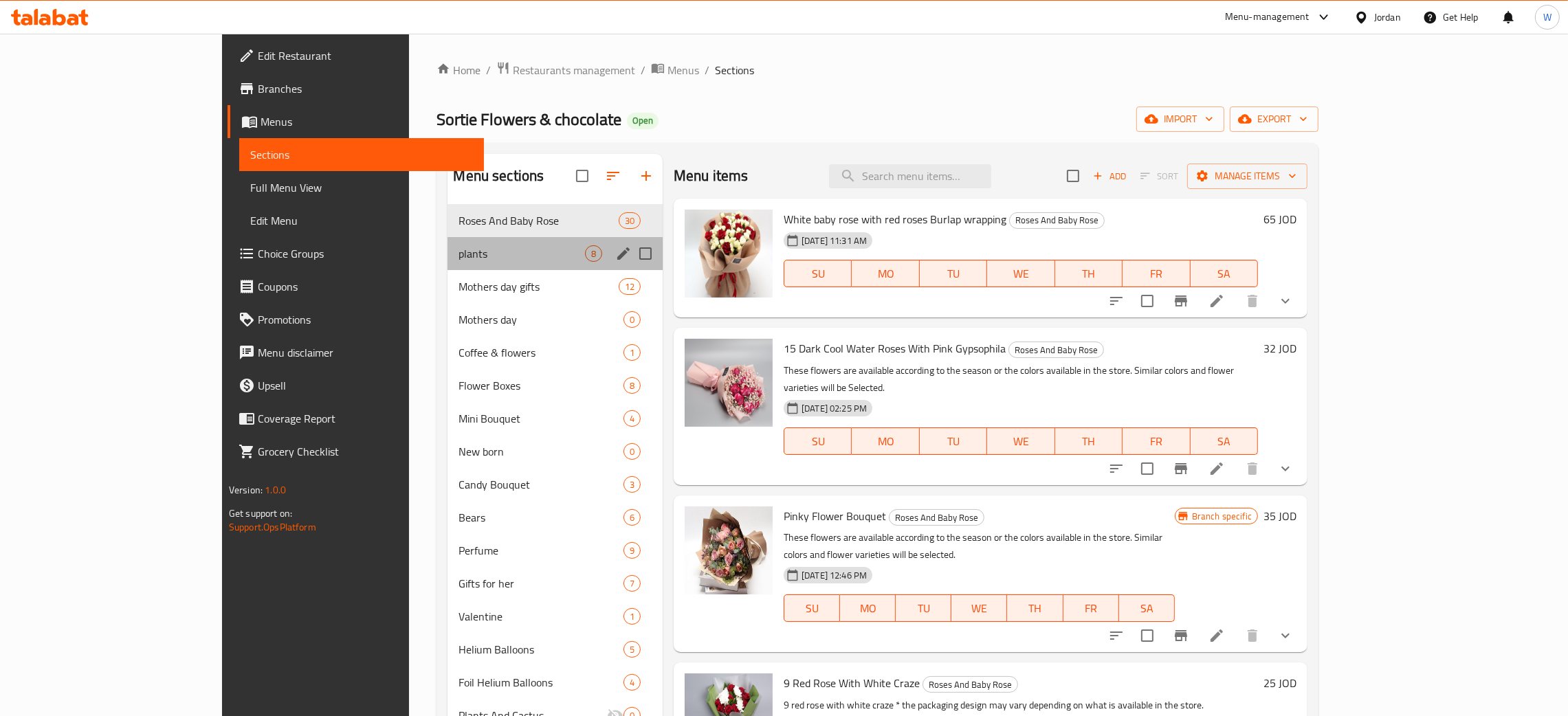
click at [448, 262] on div "plants 8" at bounding box center [555, 253] width 215 height 33
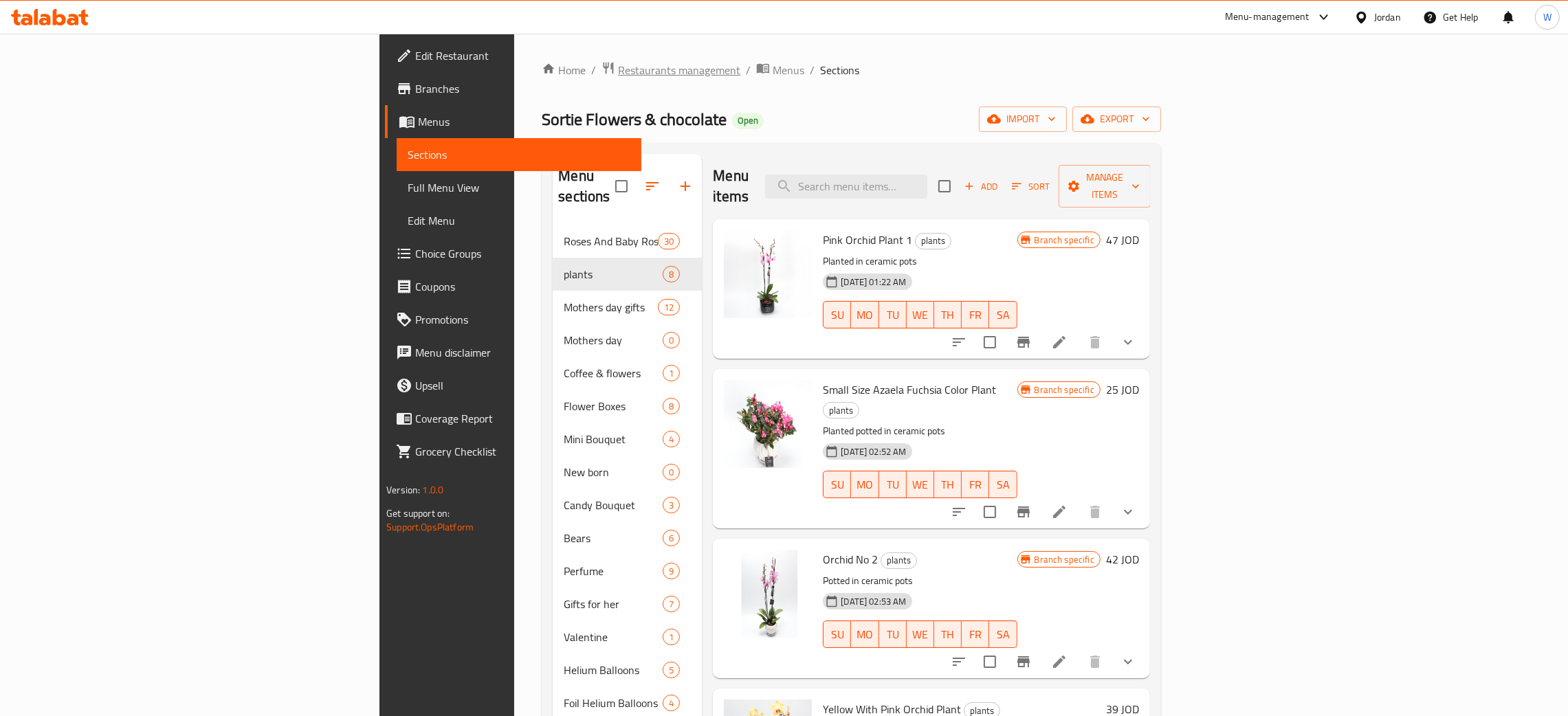
click at [618, 77] on span "Restaurants management" at bounding box center [679, 70] width 123 height 16
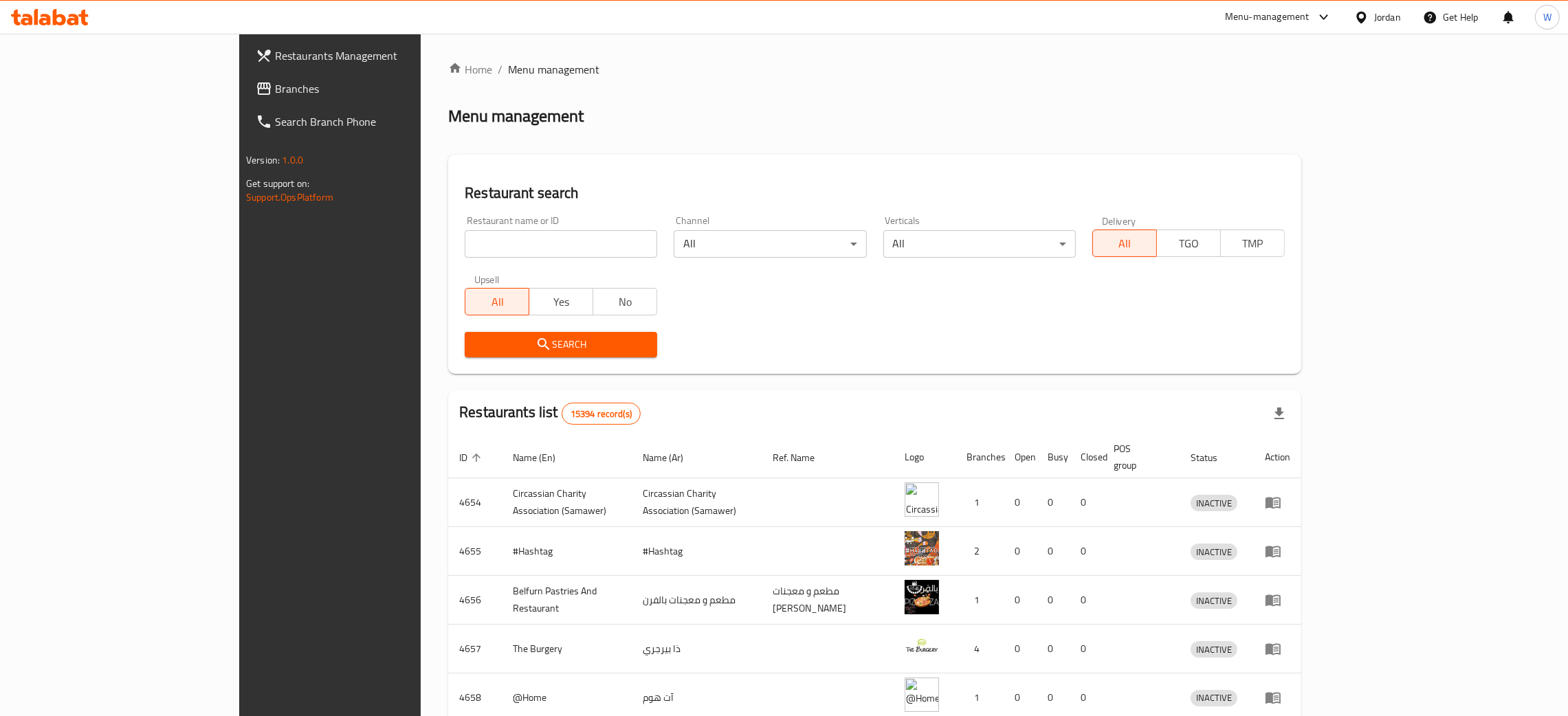
click at [465, 242] on input "search" at bounding box center [561, 244] width 193 height 27
click button "Search" at bounding box center [561, 345] width 193 height 26
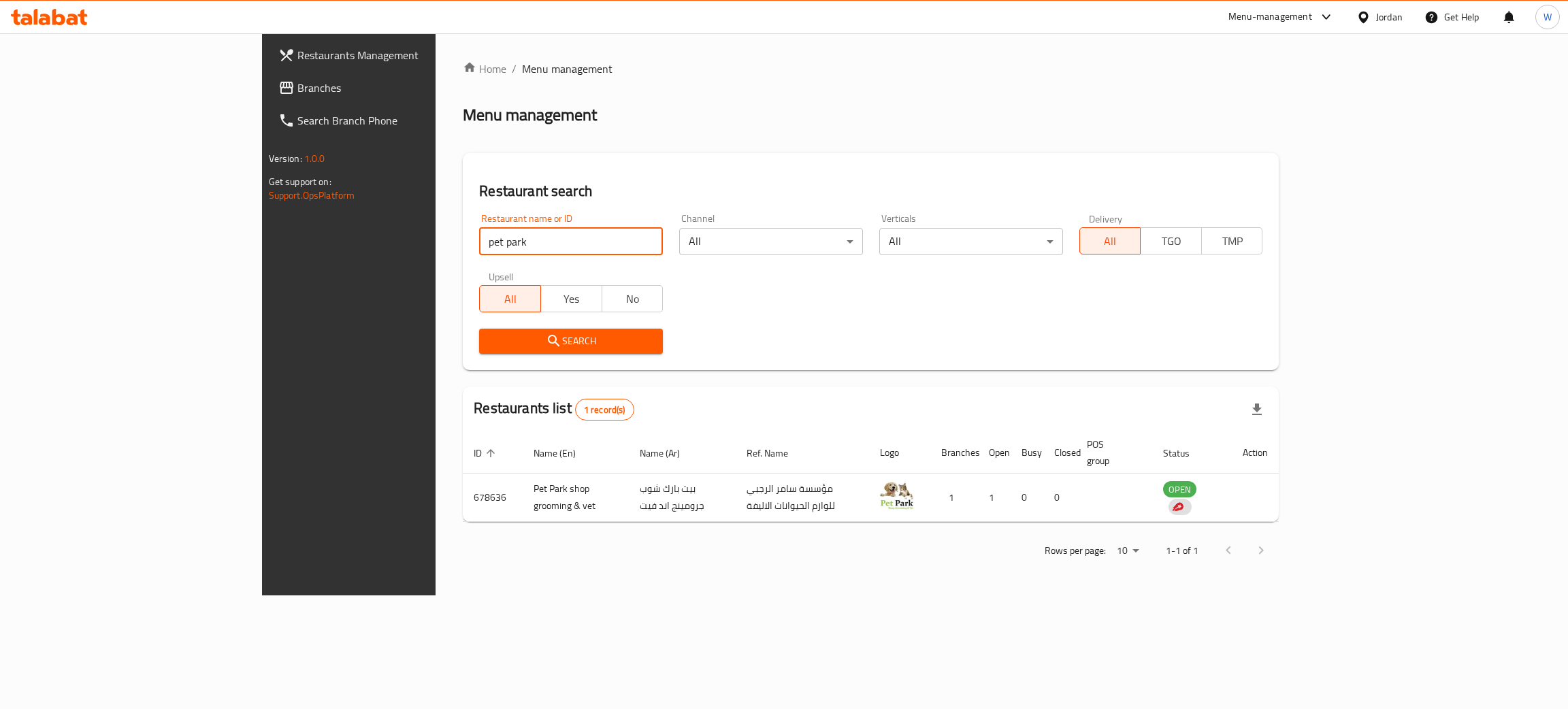
drag, startPoint x: 403, startPoint y: 243, endPoint x: 0, endPoint y: 282, distance: 404.9
click at [262, 284] on div "Restaurants Management Branches Search Branch Phone Version: 1.0.0 Get support …" at bounding box center [784, 315] width 1045 height 562
type input "the flower shop"
click button "Search" at bounding box center [571, 342] width 184 height 26
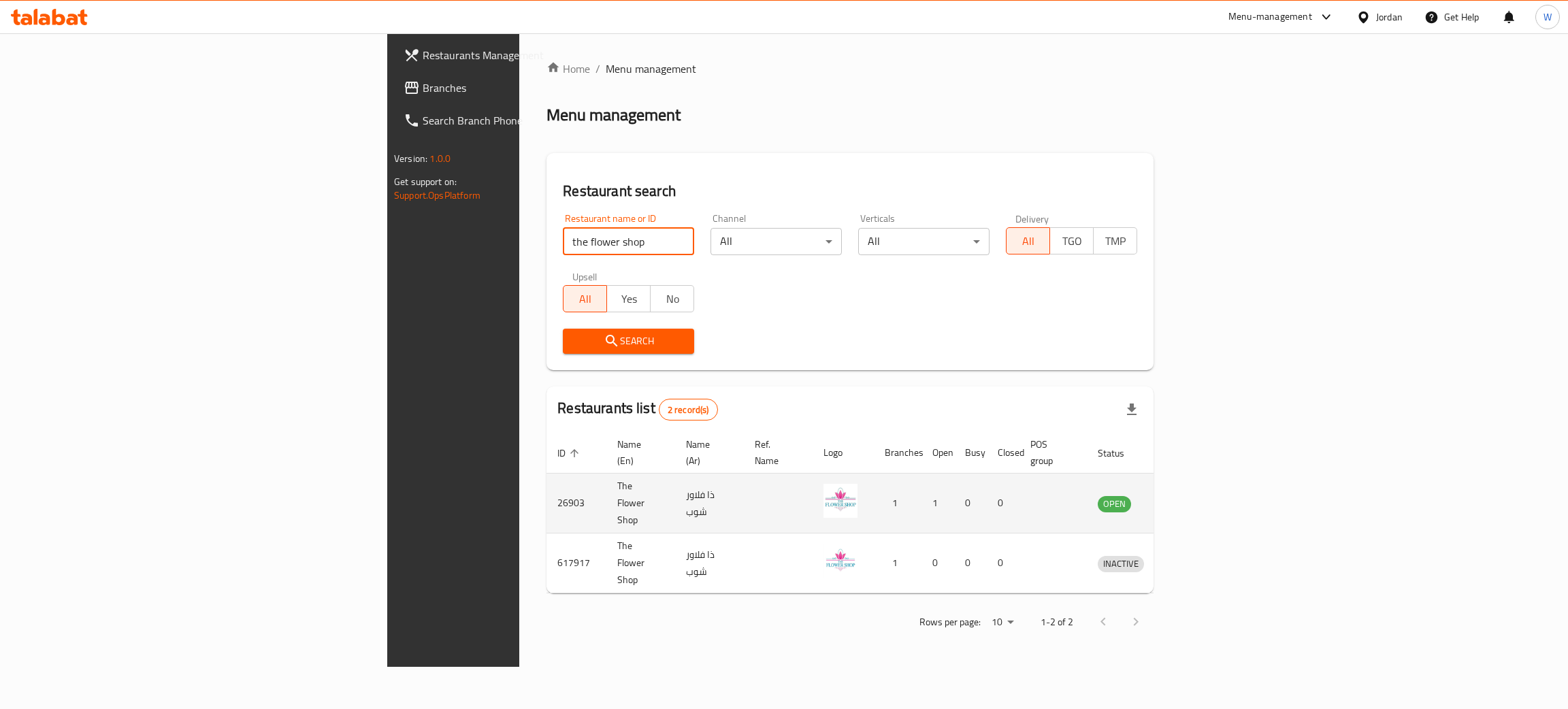
click at [1188, 495] on icon "enhanced table" at bounding box center [1179, 503] width 16 height 16
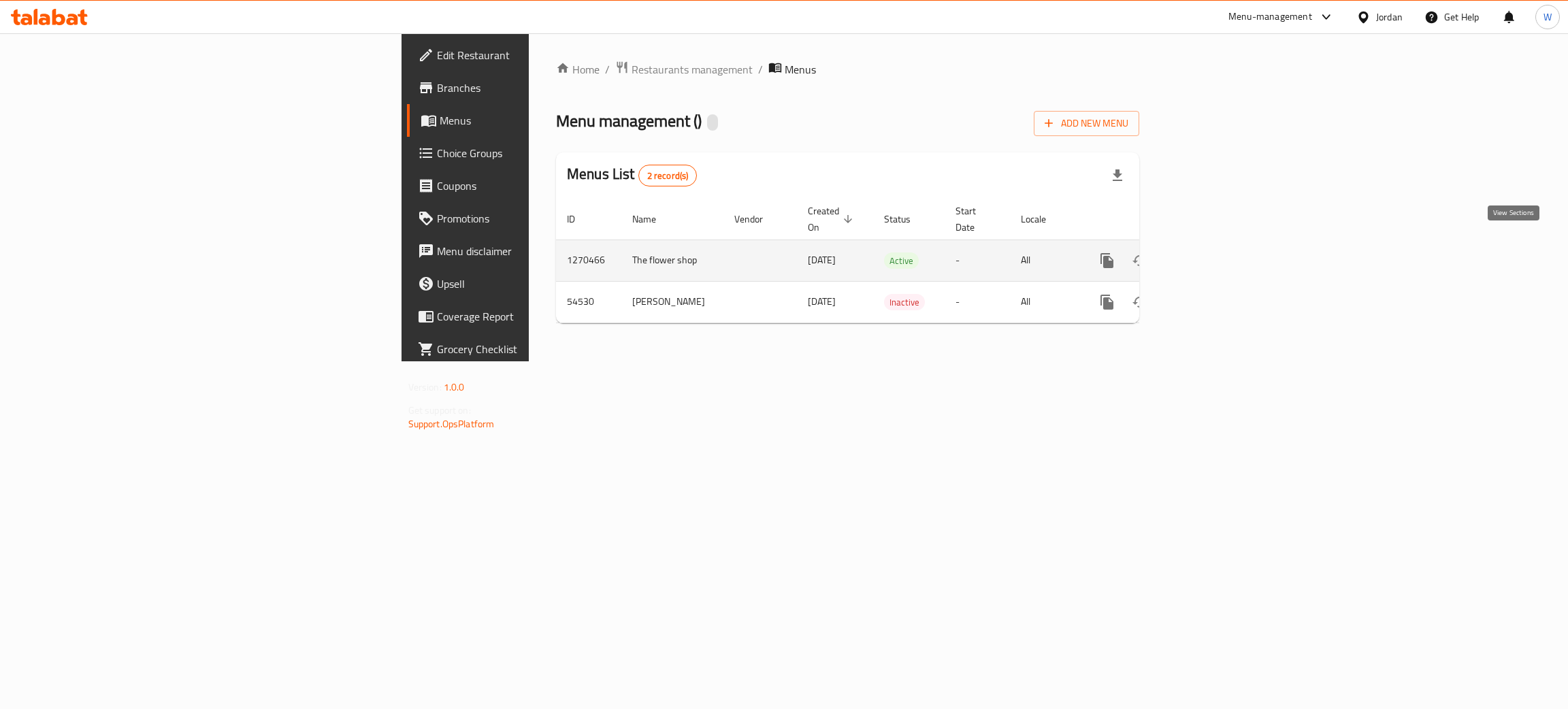
click at [1221, 244] on link "enhanced table" at bounding box center [1205, 260] width 33 height 33
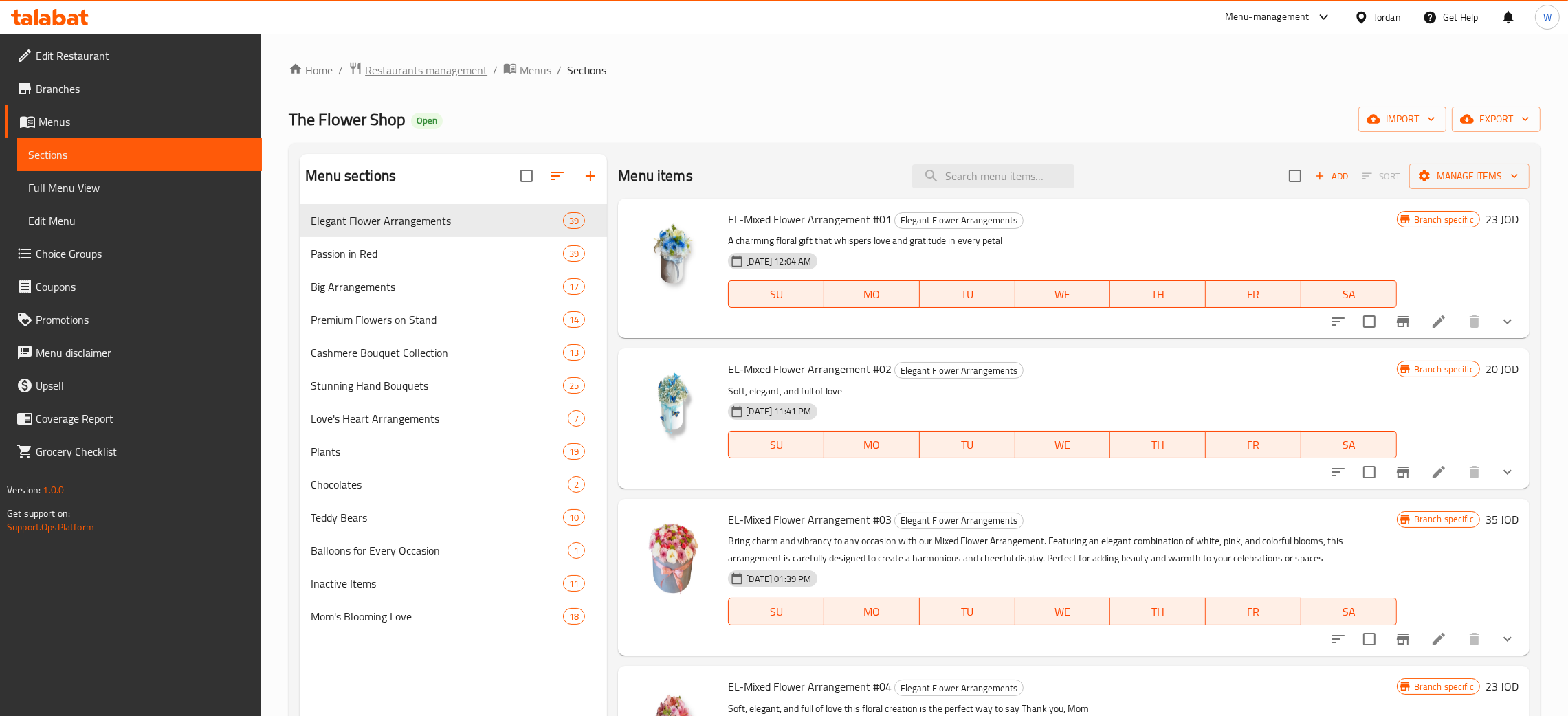
click at [472, 72] on span "Restaurants management" at bounding box center [426, 70] width 123 height 16
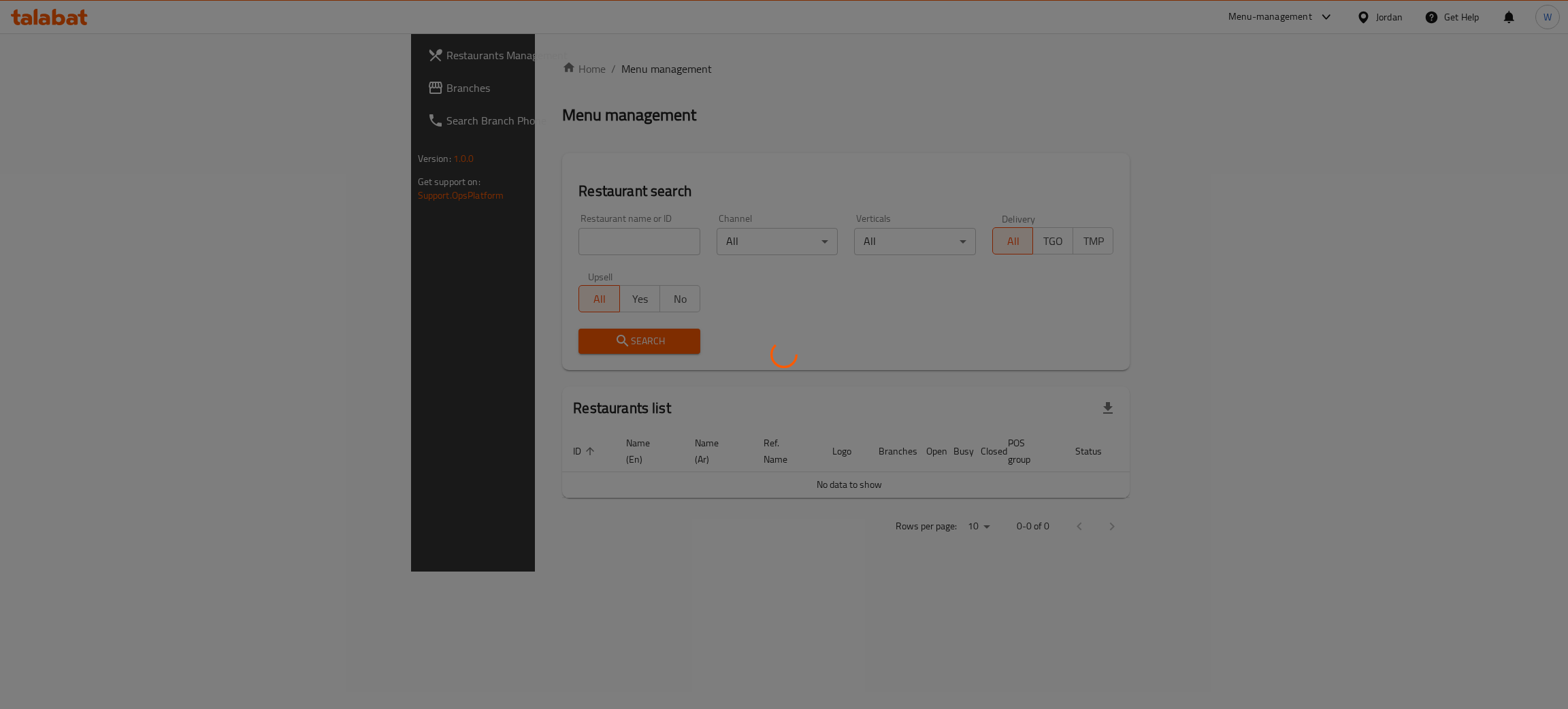
click at [494, 251] on div at bounding box center [784, 354] width 1568 height 709
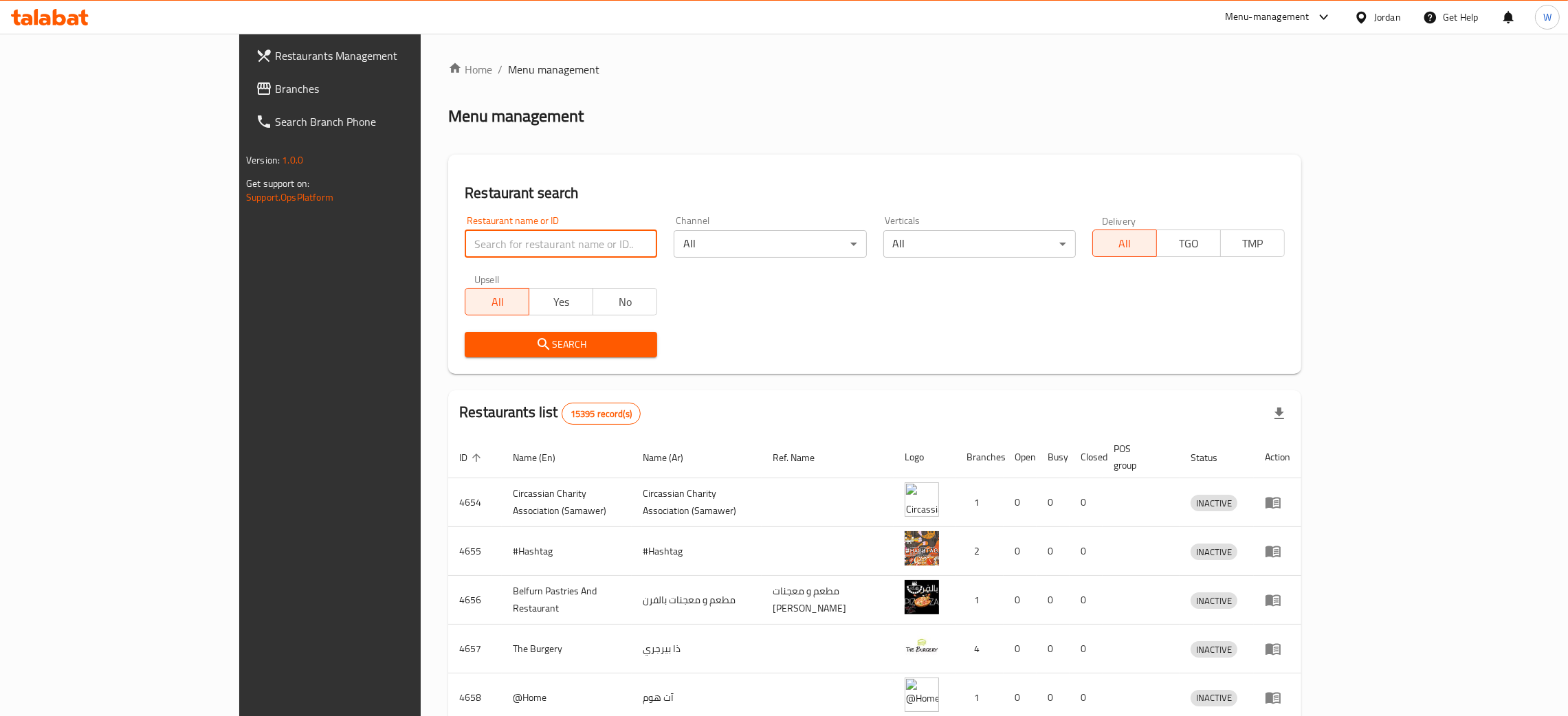
click at [494, 251] on input "search" at bounding box center [561, 244] width 193 height 27
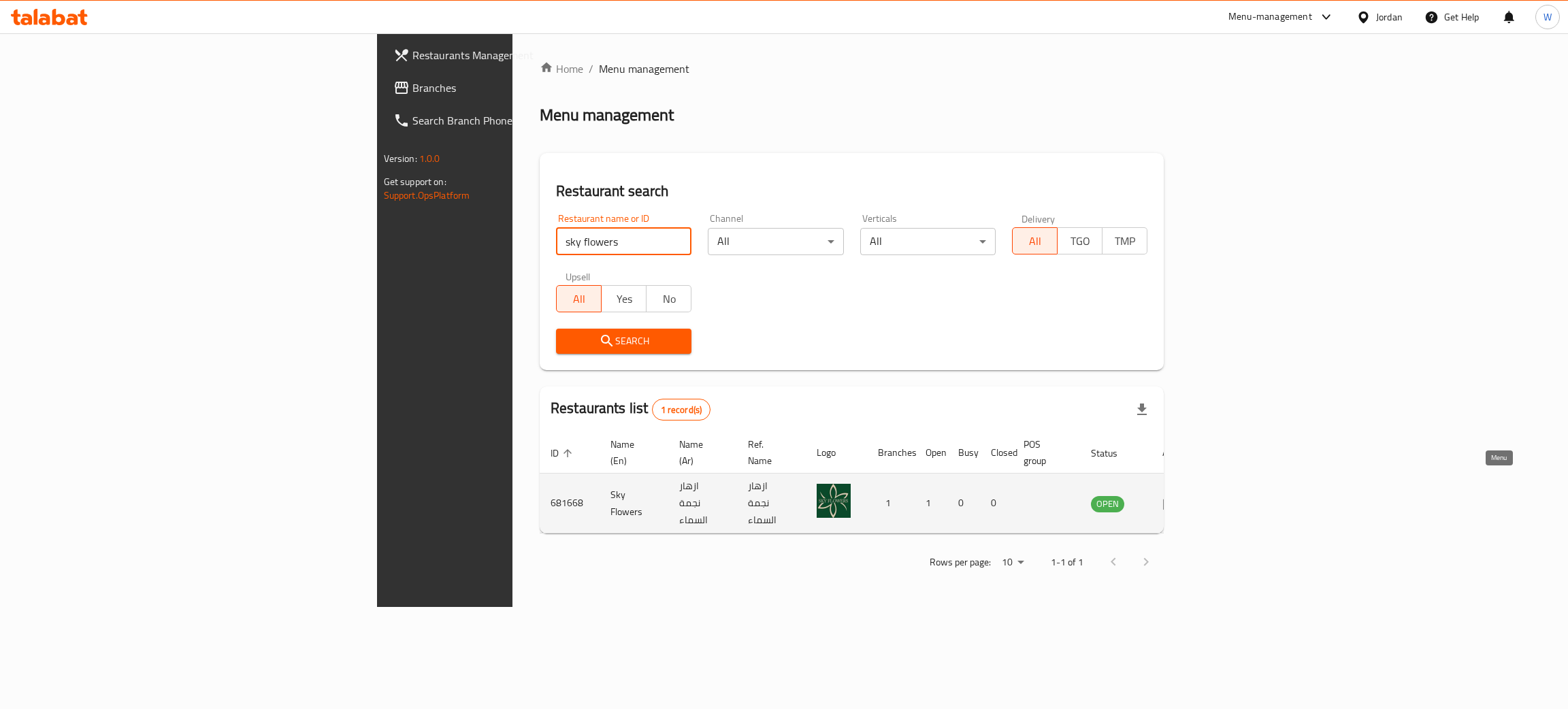
type input "sky flowers"
click at [1176, 501] on icon "enhanced table" at bounding box center [1173, 504] width 5 height 6
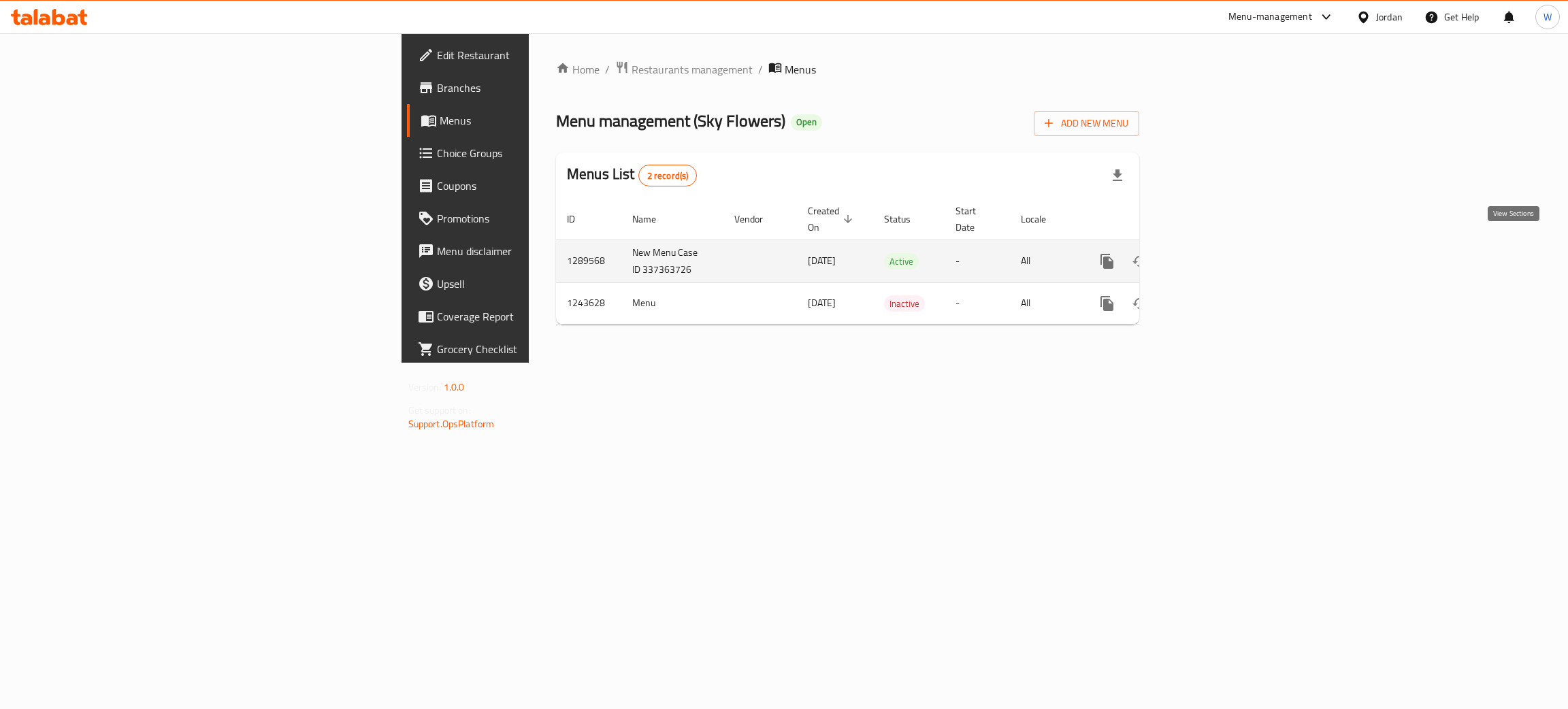
click at [1213, 253] on icon "enhanced table" at bounding box center [1205, 261] width 16 height 16
